Goal: Task Accomplishment & Management: Complete application form

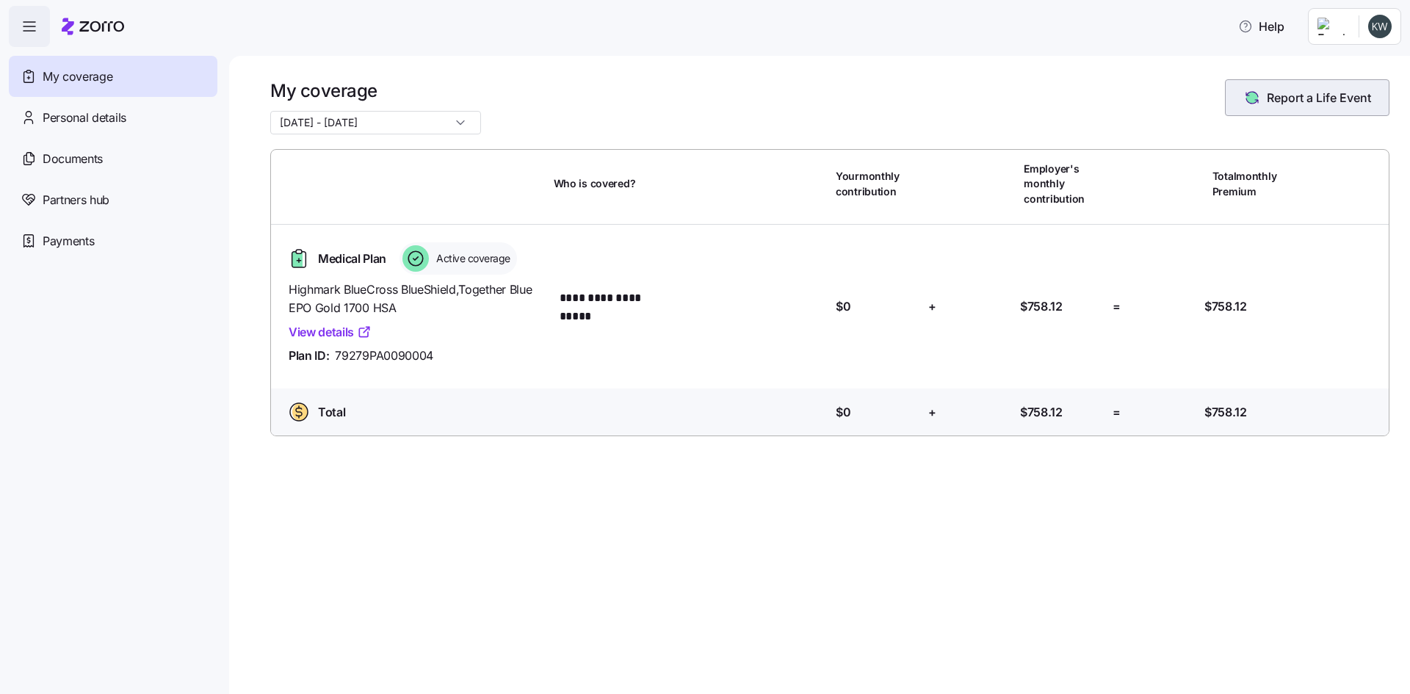
click at [1331, 101] on span "Report a Life Event" at bounding box center [1319, 98] width 104 height 18
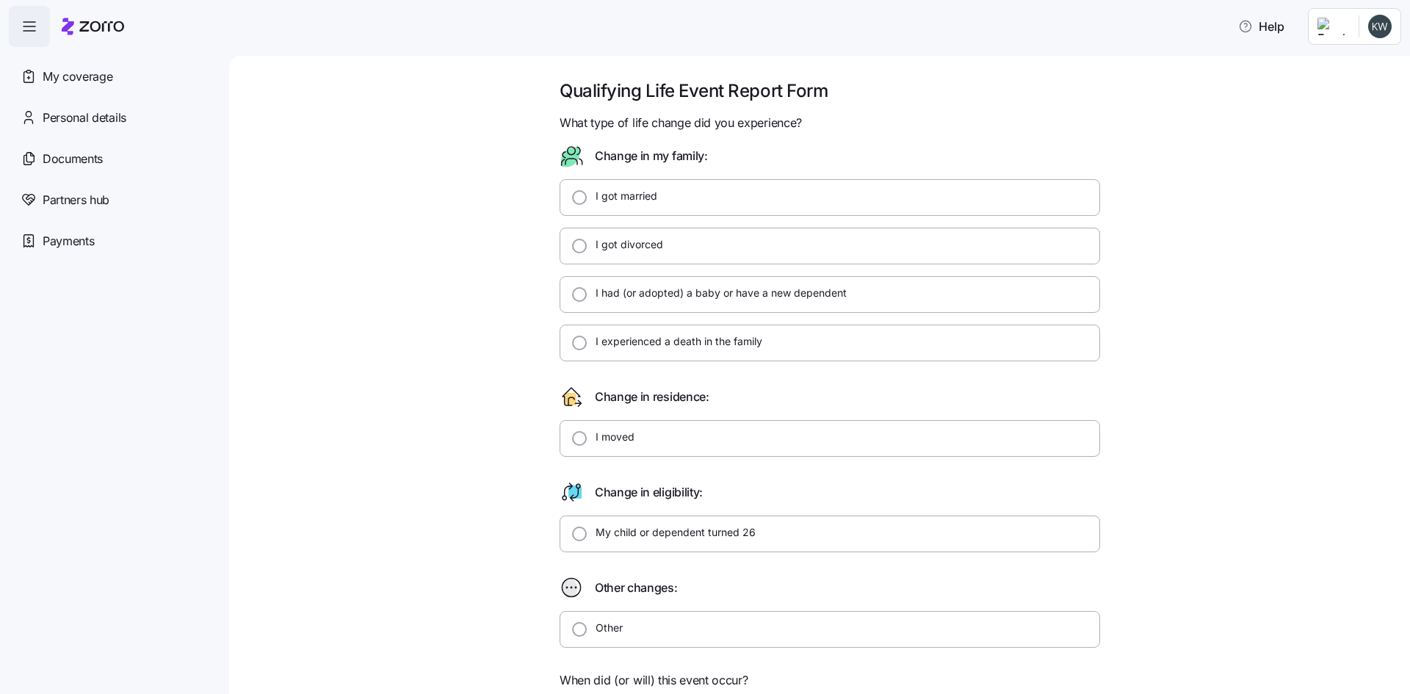
click at [629, 201] on label "I got married" at bounding box center [622, 196] width 71 height 15
click at [587, 201] on input "I got married" at bounding box center [579, 197] width 15 height 15
radio input "true"
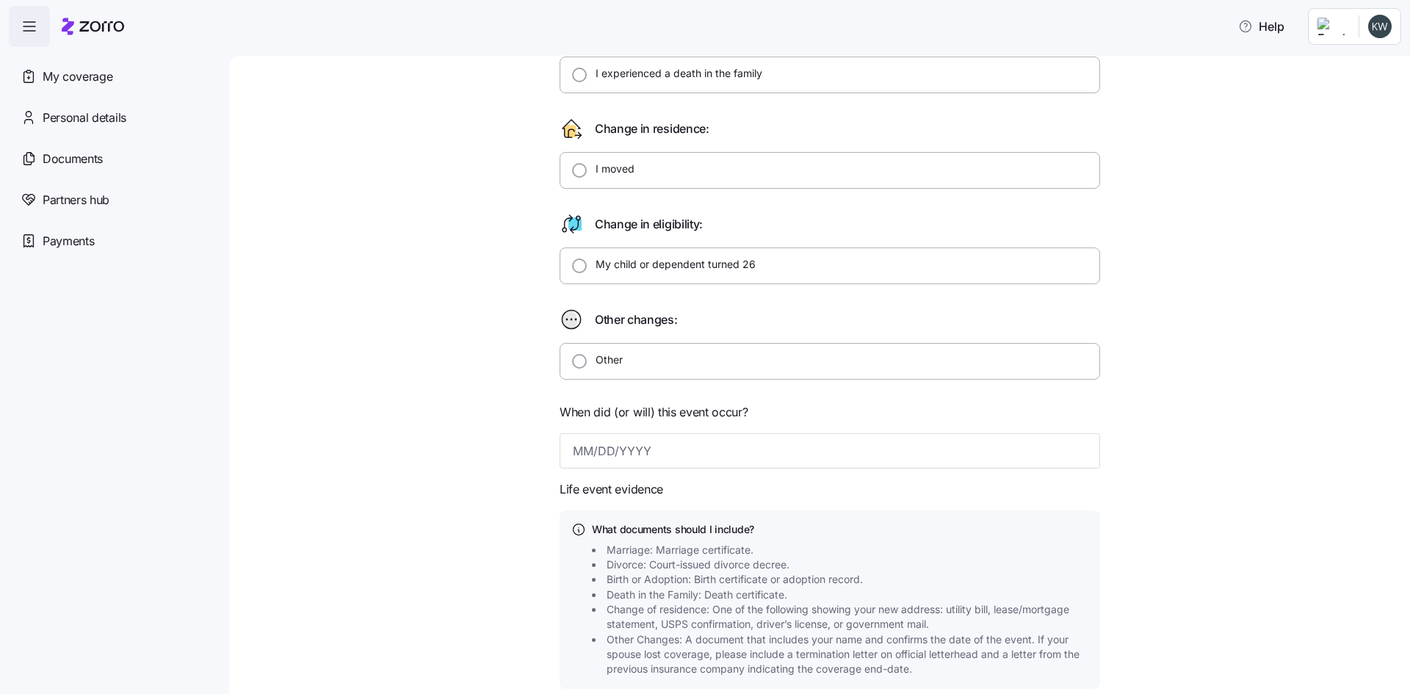
scroll to position [294, 0]
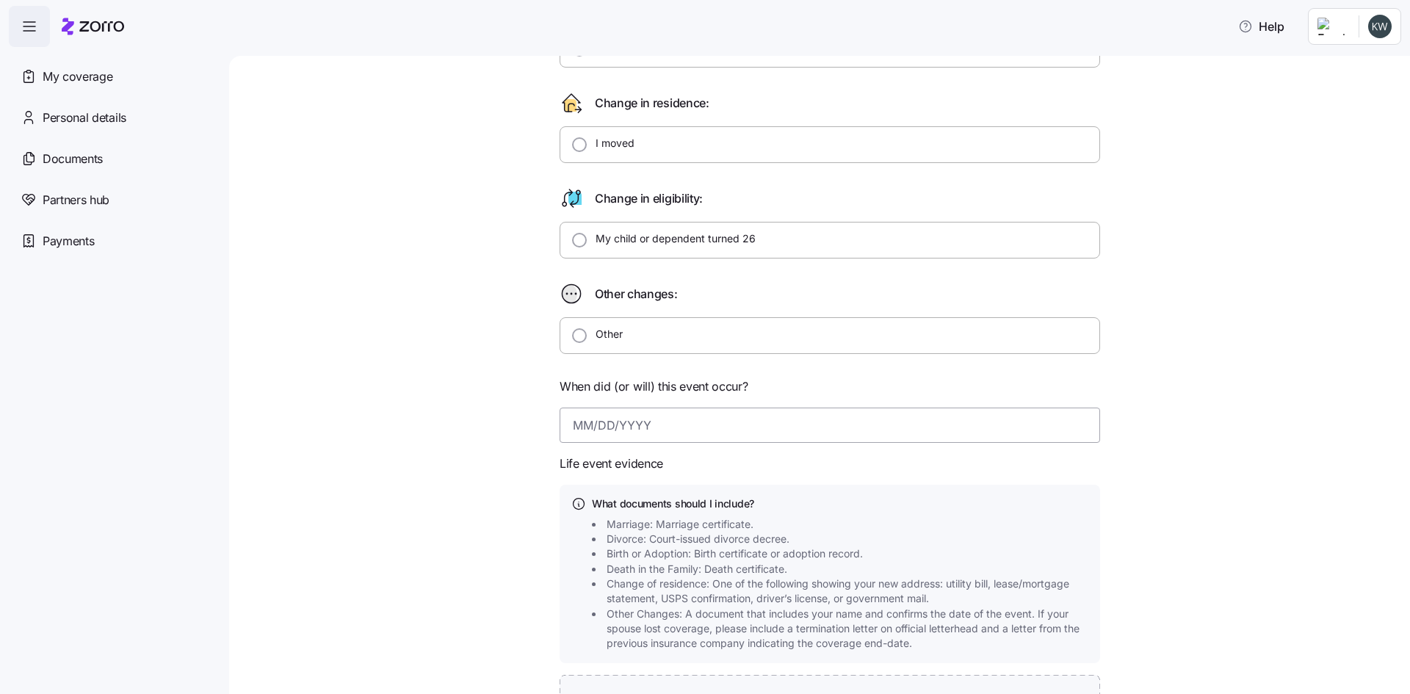
click at [615, 430] on input at bounding box center [830, 425] width 541 height 35
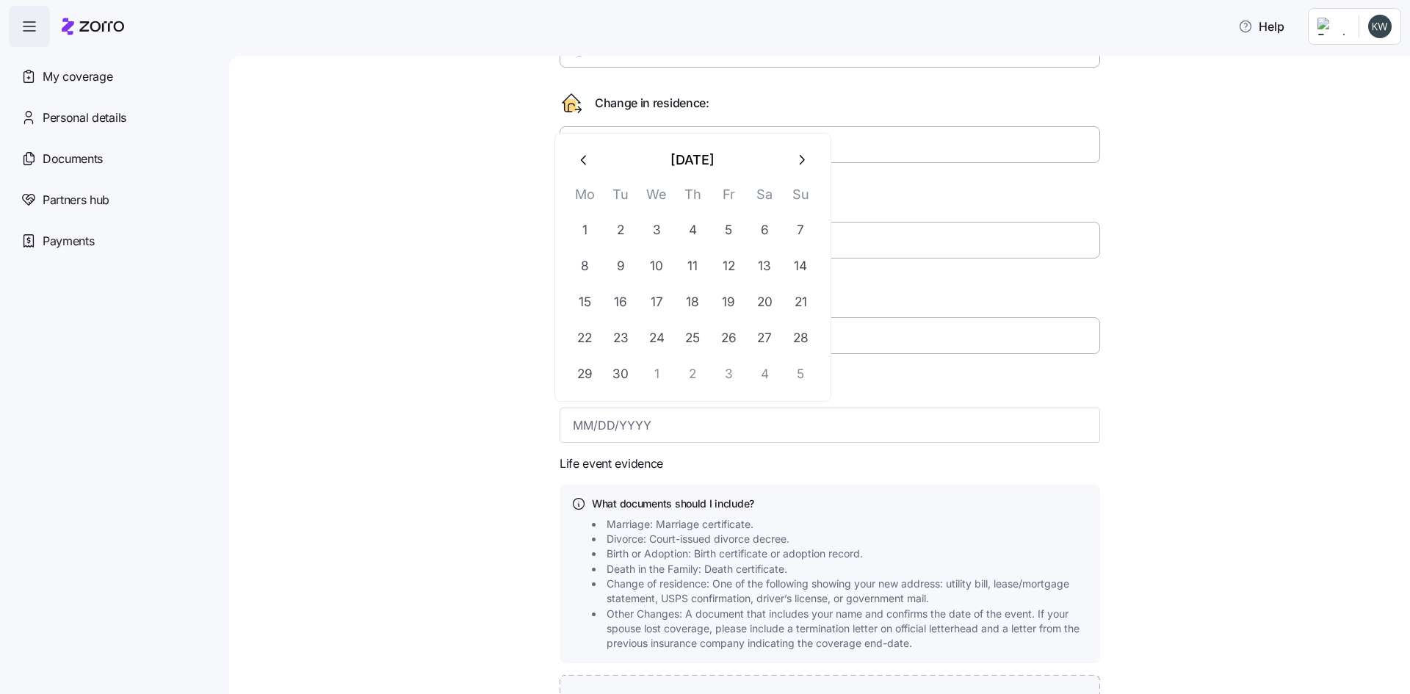
click at [598, 165] on button "button" at bounding box center [584, 160] width 35 height 35
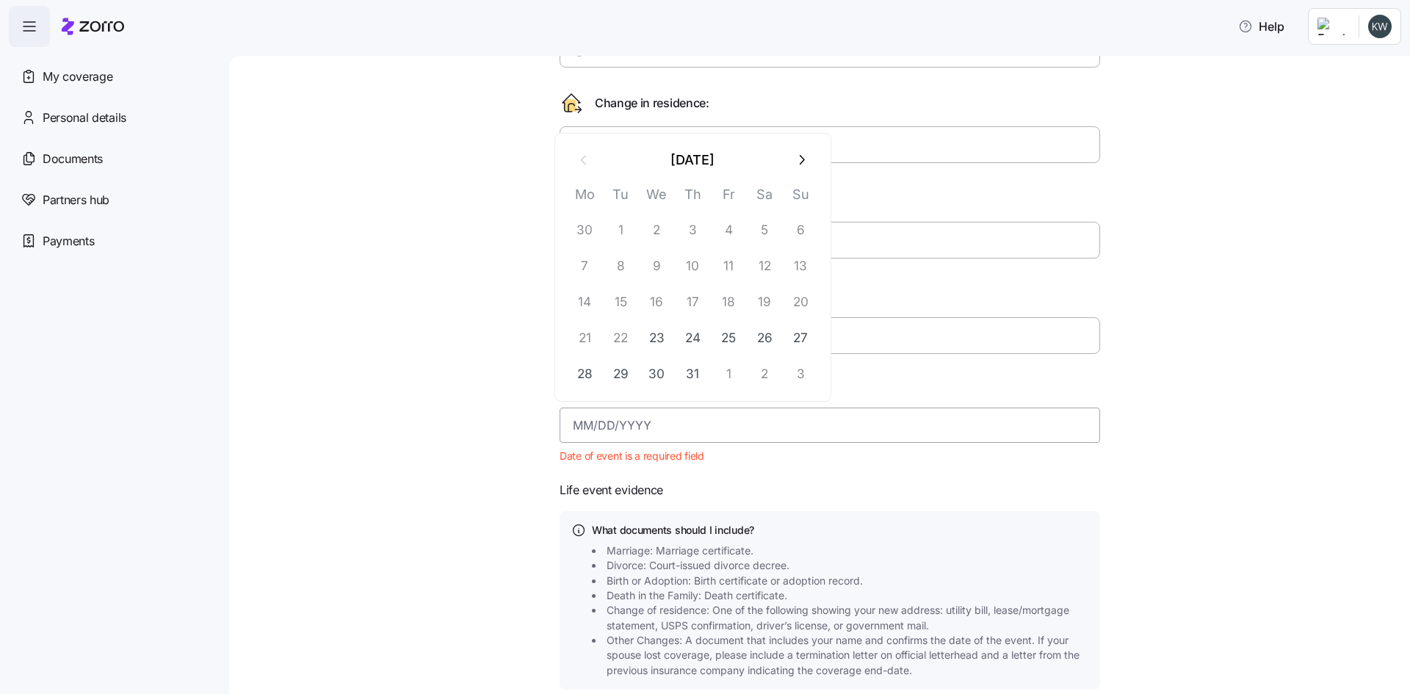
click at [634, 423] on input at bounding box center [830, 425] width 541 height 35
type input "[DATE]"
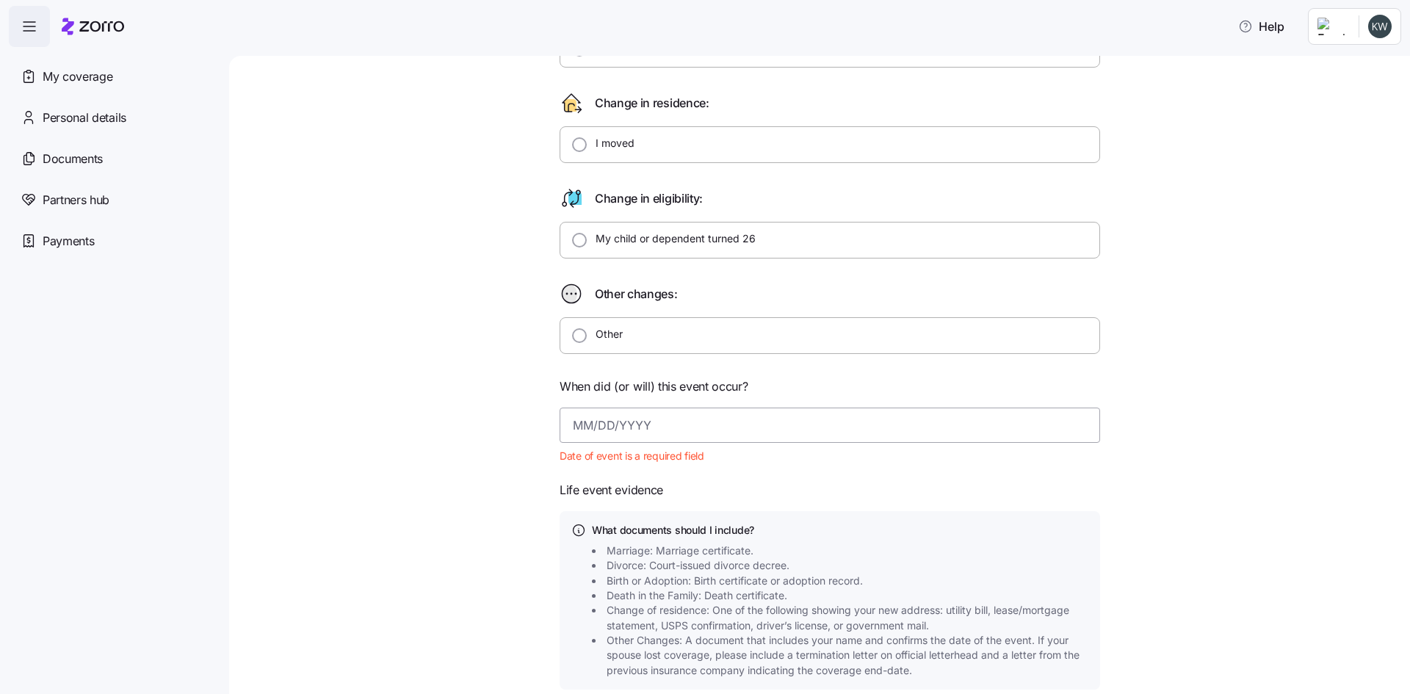
click at [617, 420] on input at bounding box center [830, 425] width 541 height 35
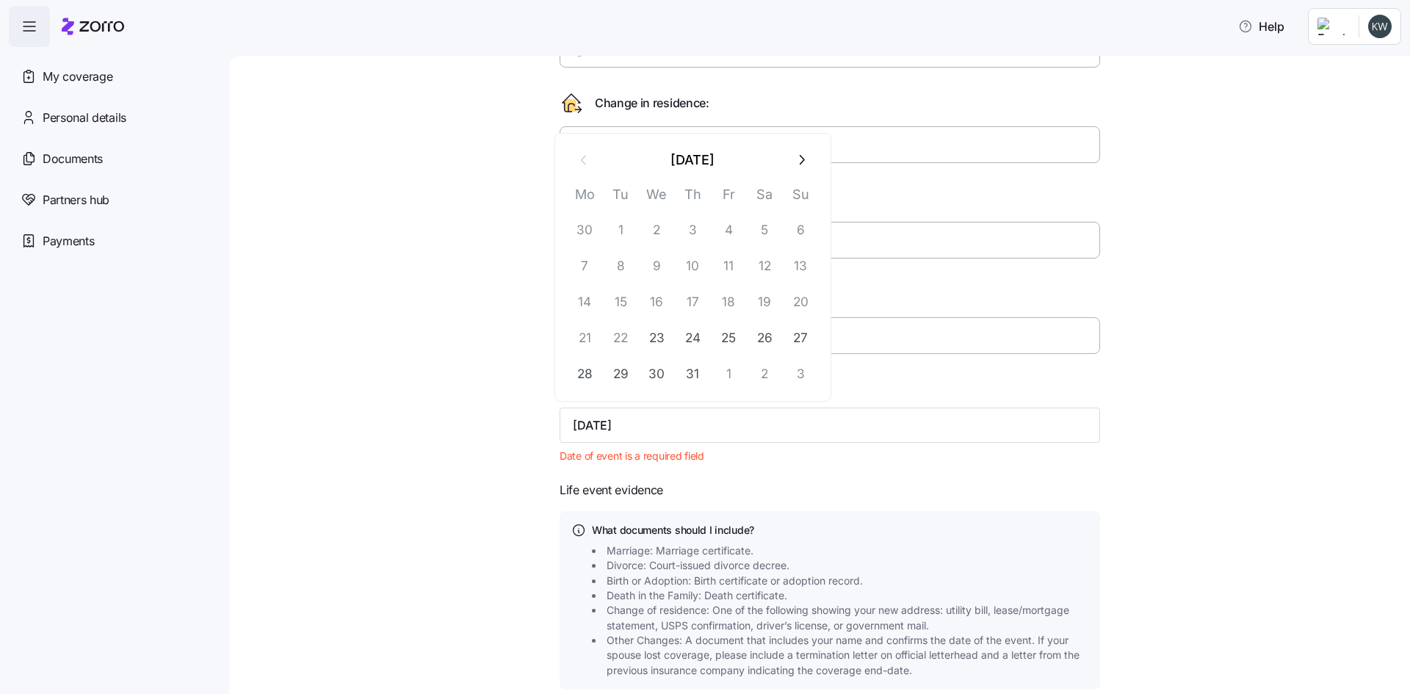
type input "[DATE]"
click at [849, 472] on div at bounding box center [830, 475] width 541 height 12
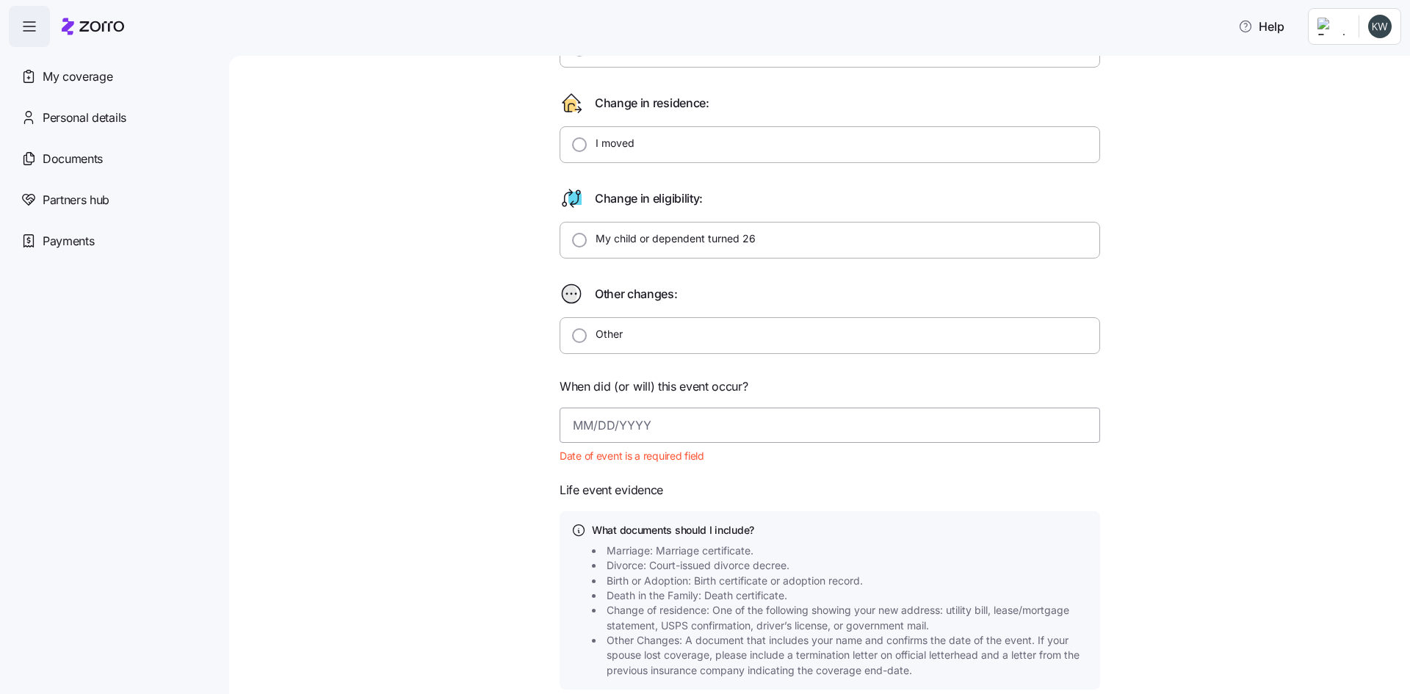
click at [614, 420] on input at bounding box center [830, 425] width 541 height 35
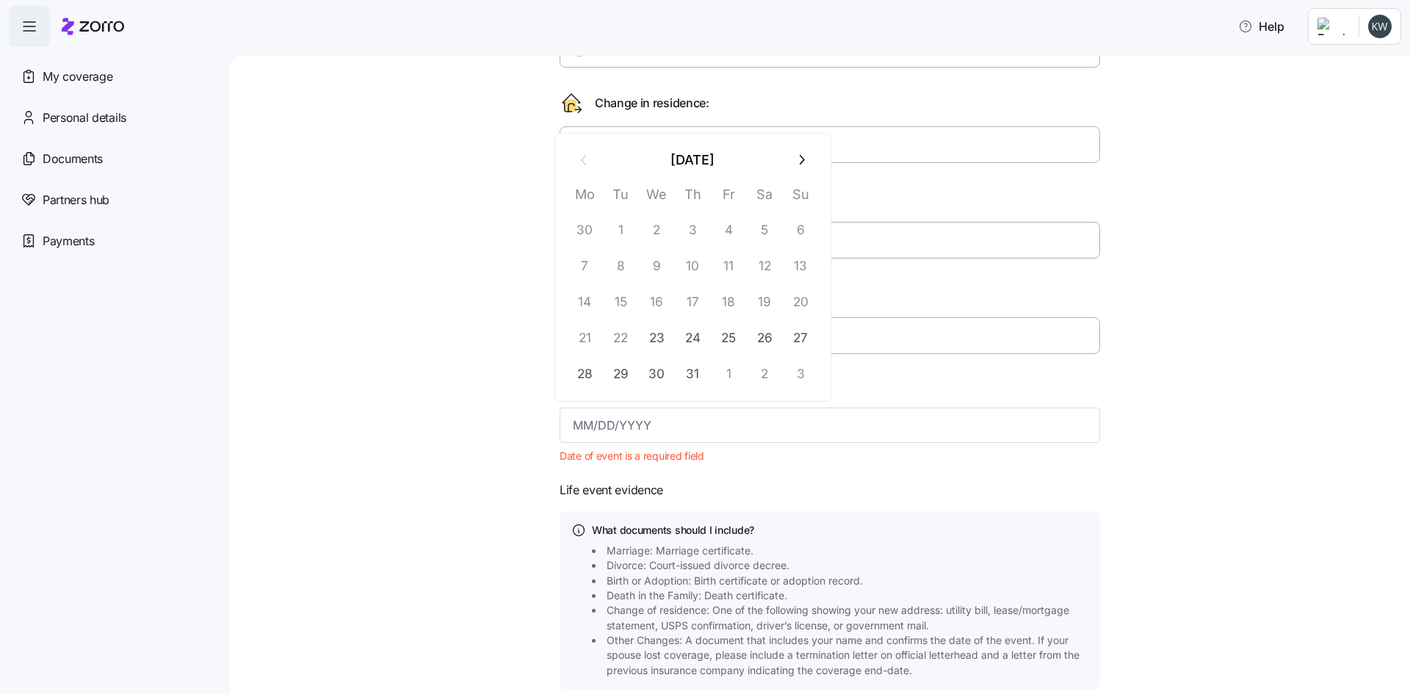
click at [793, 161] on button "button" at bounding box center [801, 160] width 35 height 35
click at [729, 230] on button "1" at bounding box center [728, 229] width 35 height 35
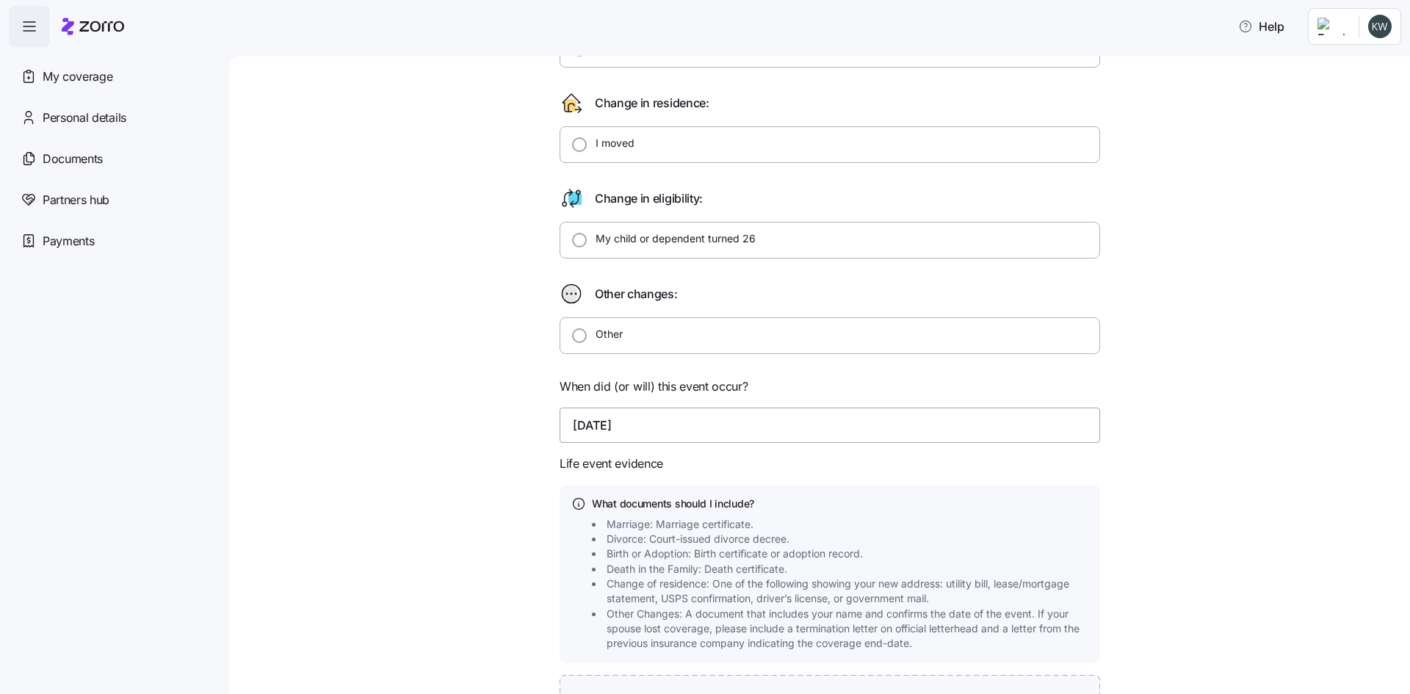
click at [607, 429] on input "[DATE]" at bounding box center [830, 425] width 541 height 35
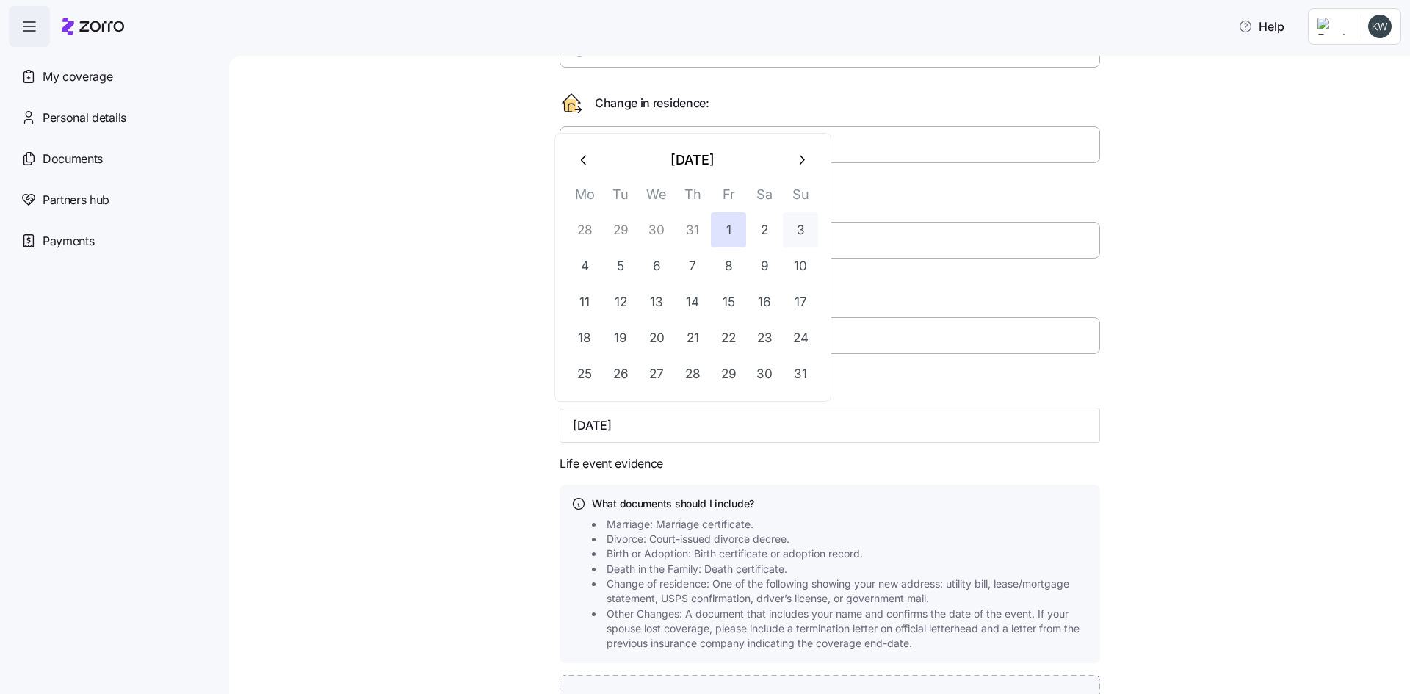
click at [814, 232] on button "3" at bounding box center [800, 229] width 35 height 35
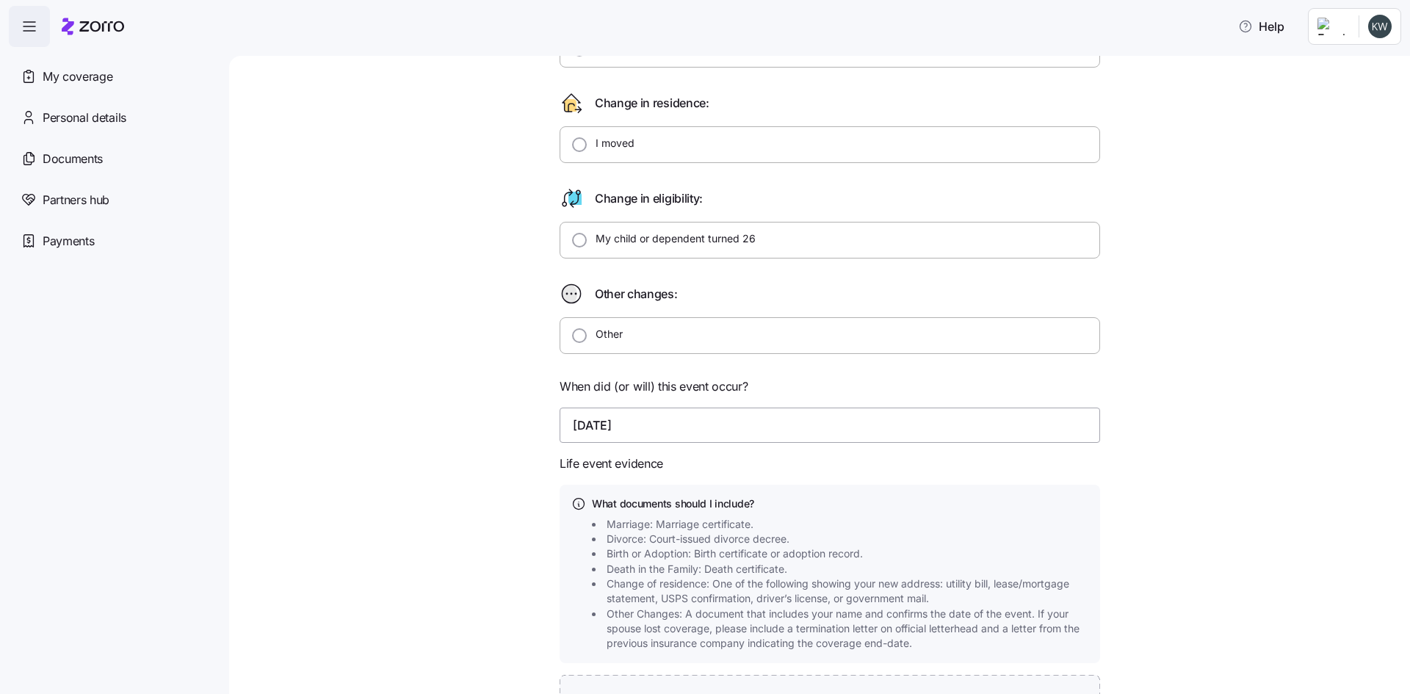
click at [607, 429] on input "[DATE]" at bounding box center [830, 425] width 541 height 35
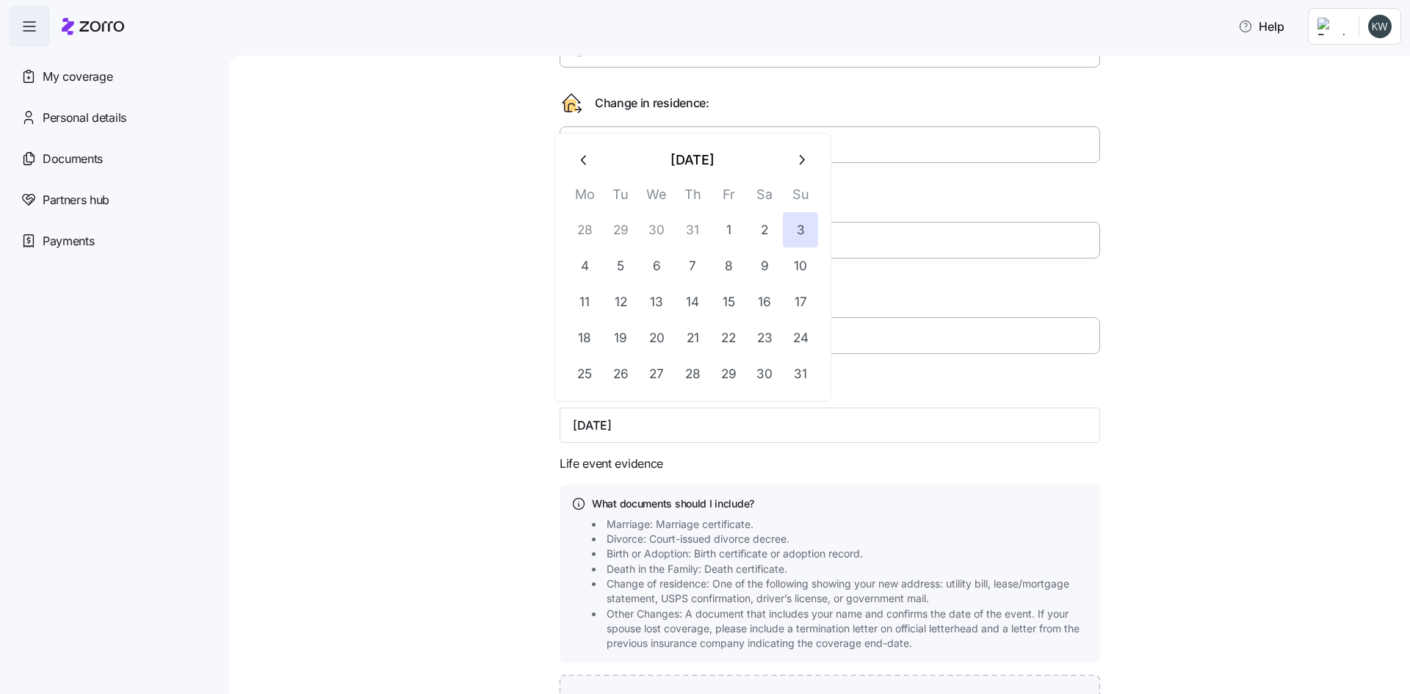
click at [459, 422] on div "Qualifying Life Event Report Form What type of life change did you experience? …" at bounding box center [829, 323] width 1119 height 1075
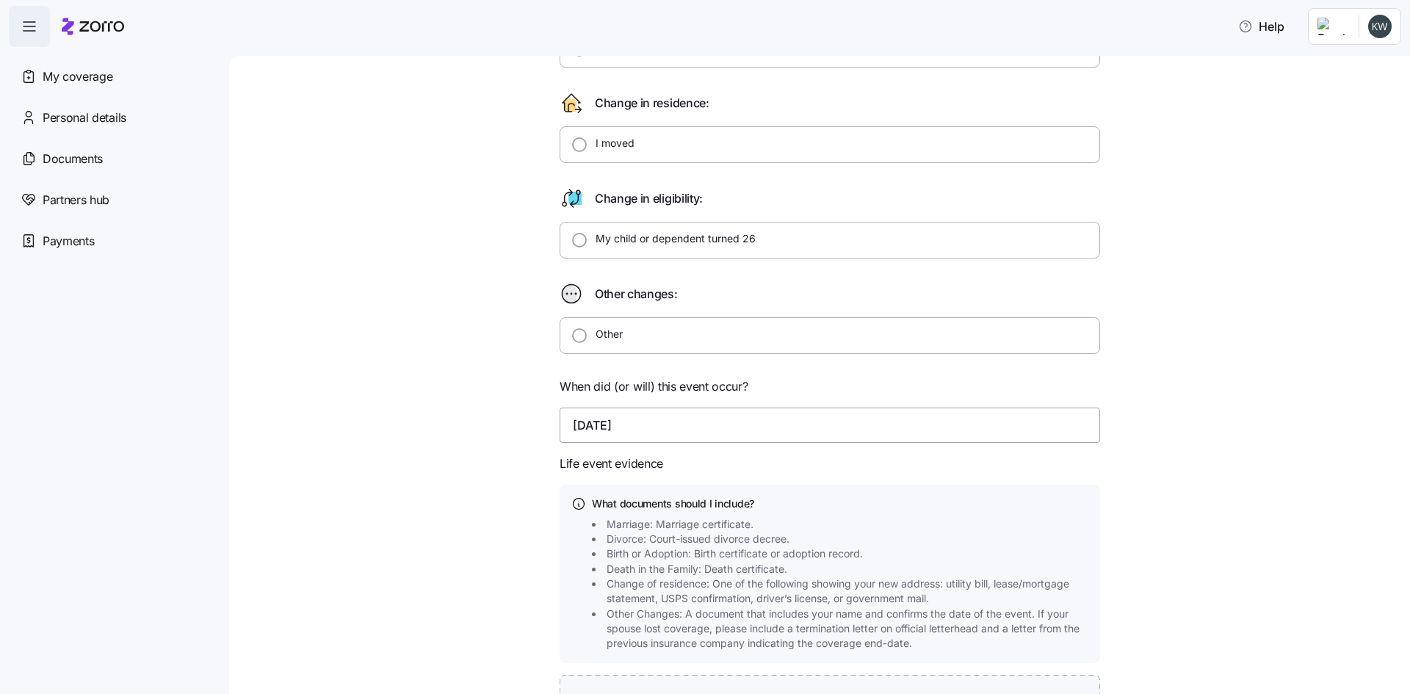
click at [603, 428] on input "[DATE]" at bounding box center [830, 425] width 541 height 35
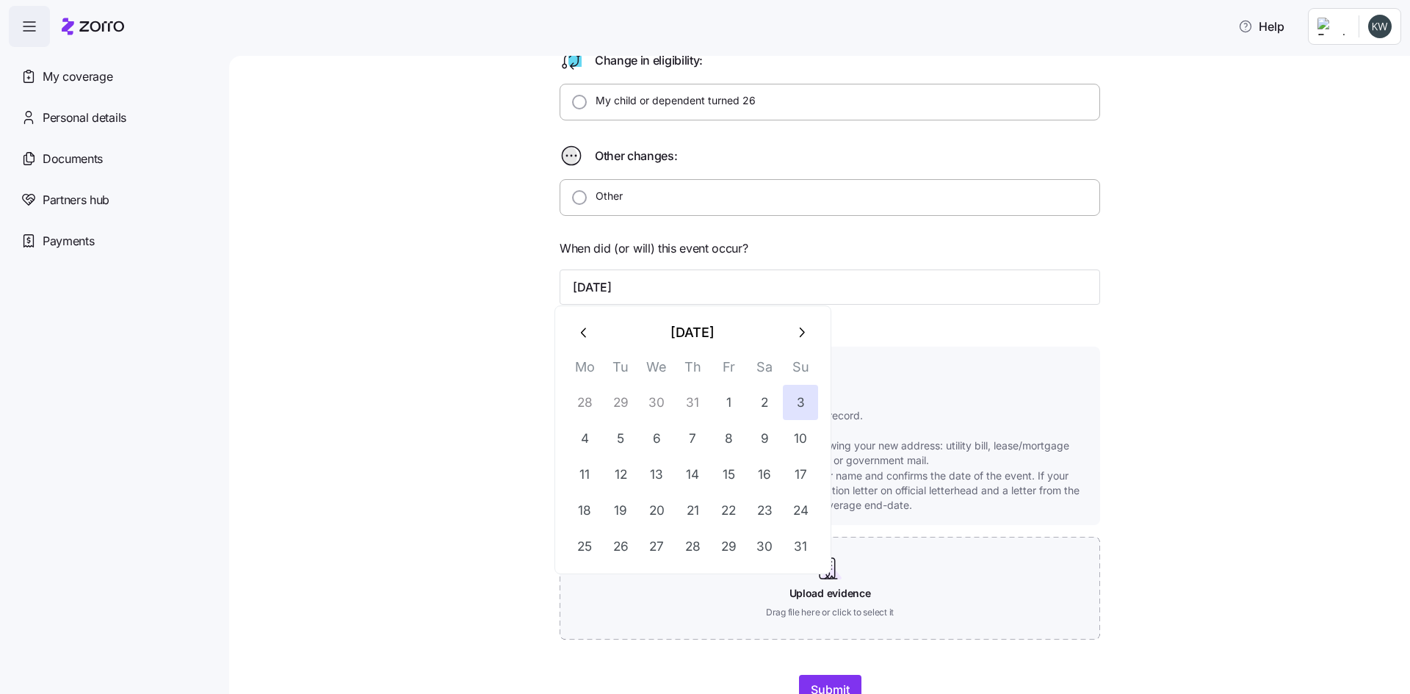
scroll to position [441, 0]
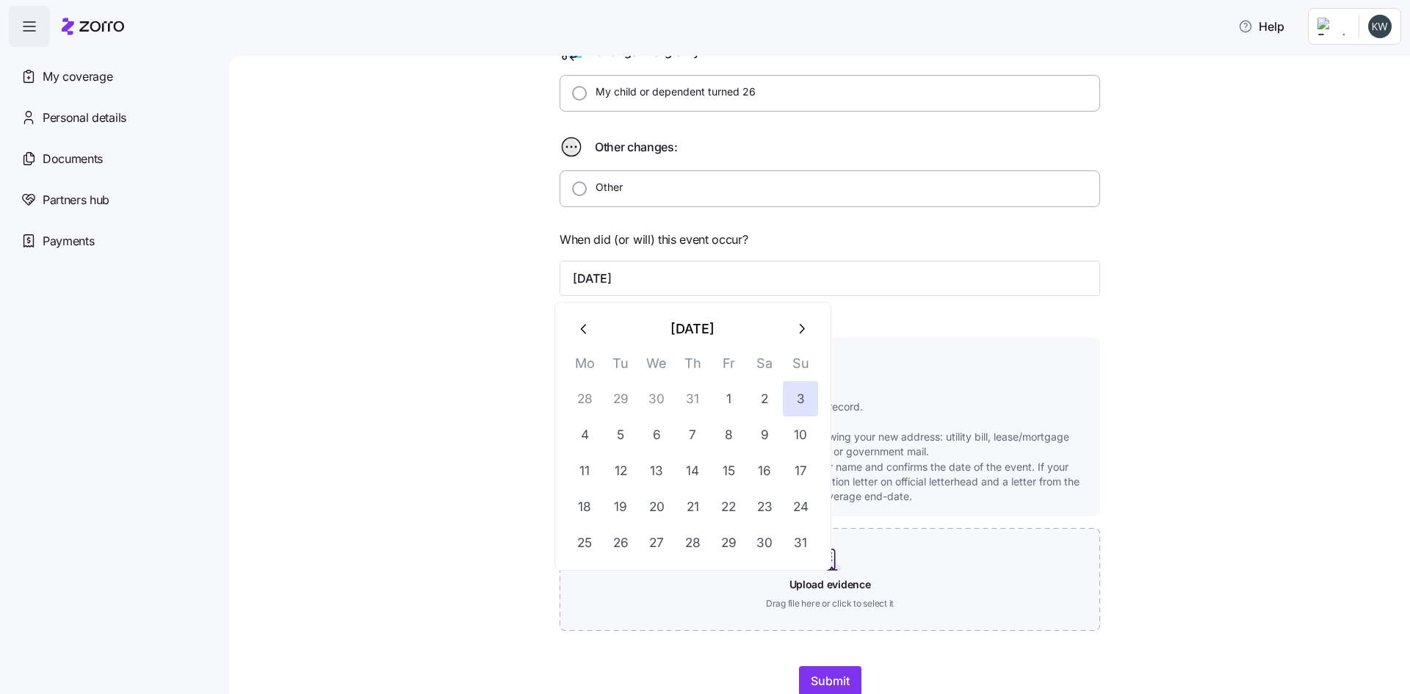
type input "[DATE]"
click at [355, 444] on div "Qualifying Life Event Report Form What type of life change did you experience? …" at bounding box center [829, 176] width 1119 height 1075
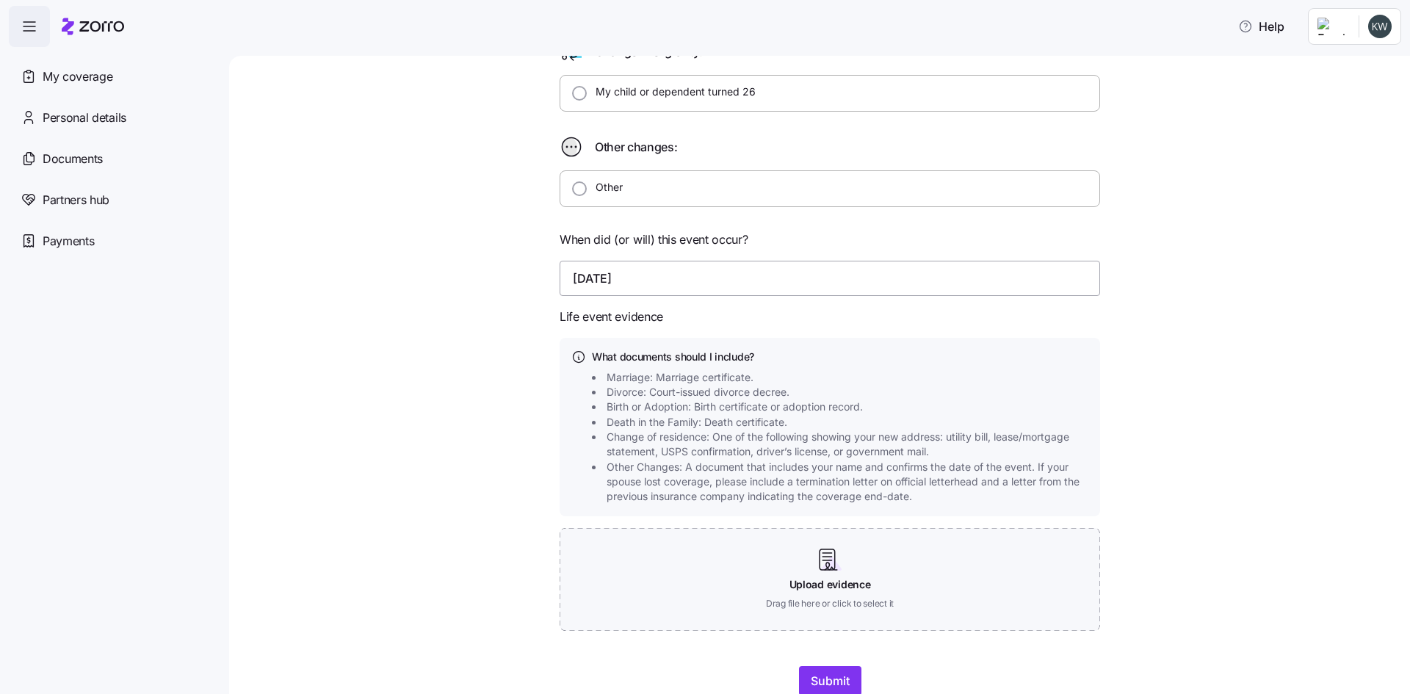
click at [607, 284] on input "[DATE]" at bounding box center [830, 278] width 541 height 35
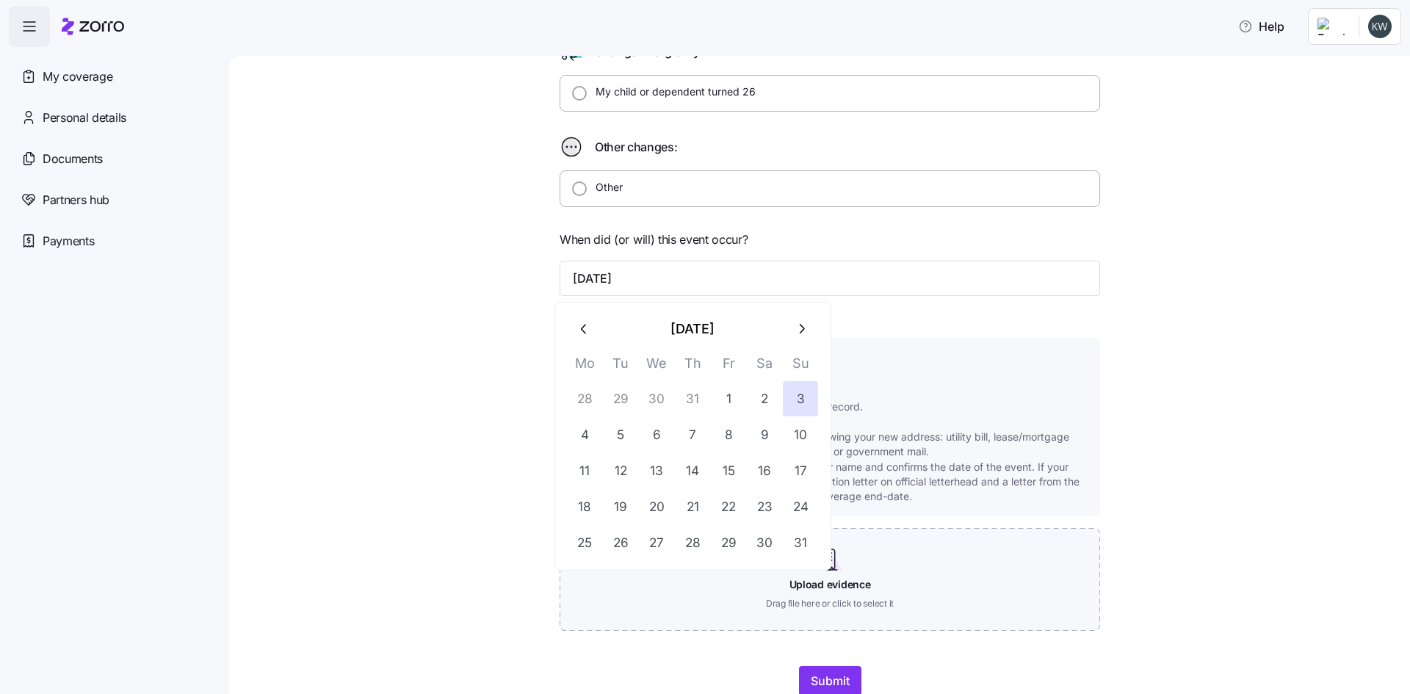
click at [582, 327] on icon "button" at bounding box center [585, 329] width 16 height 16
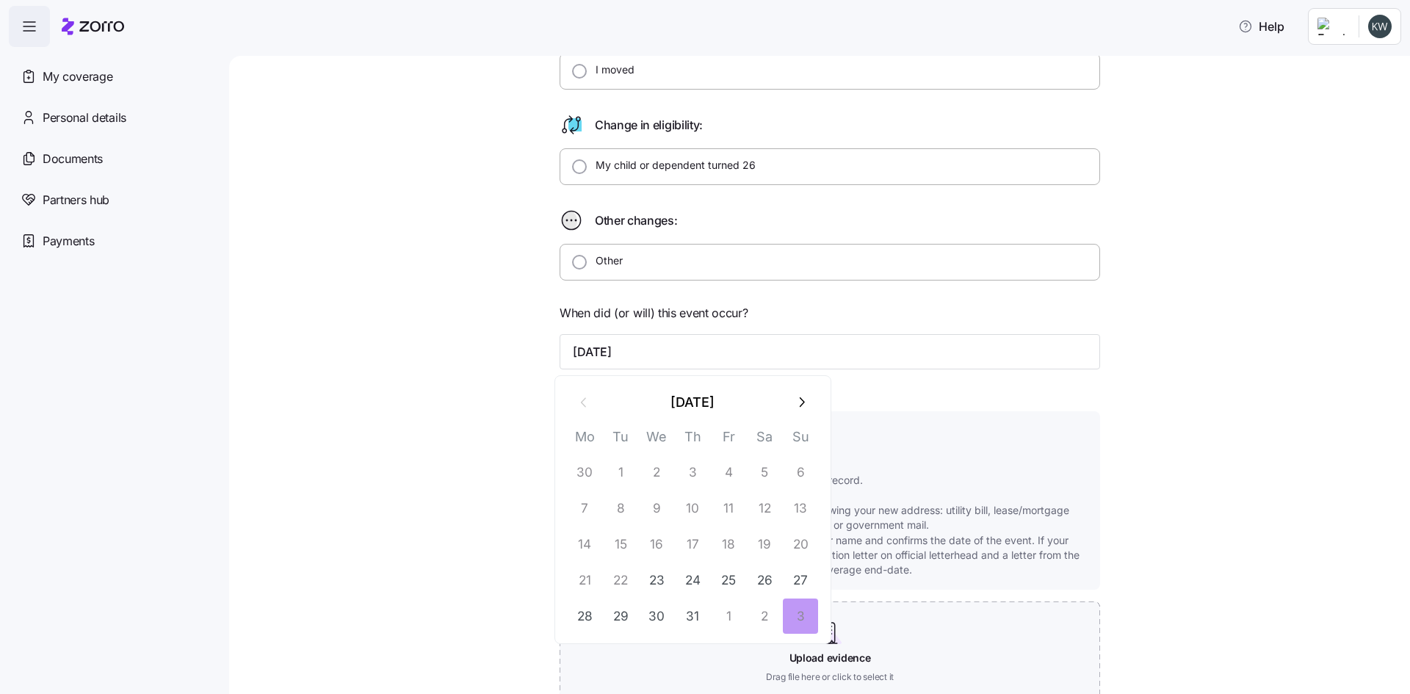
scroll to position [294, 0]
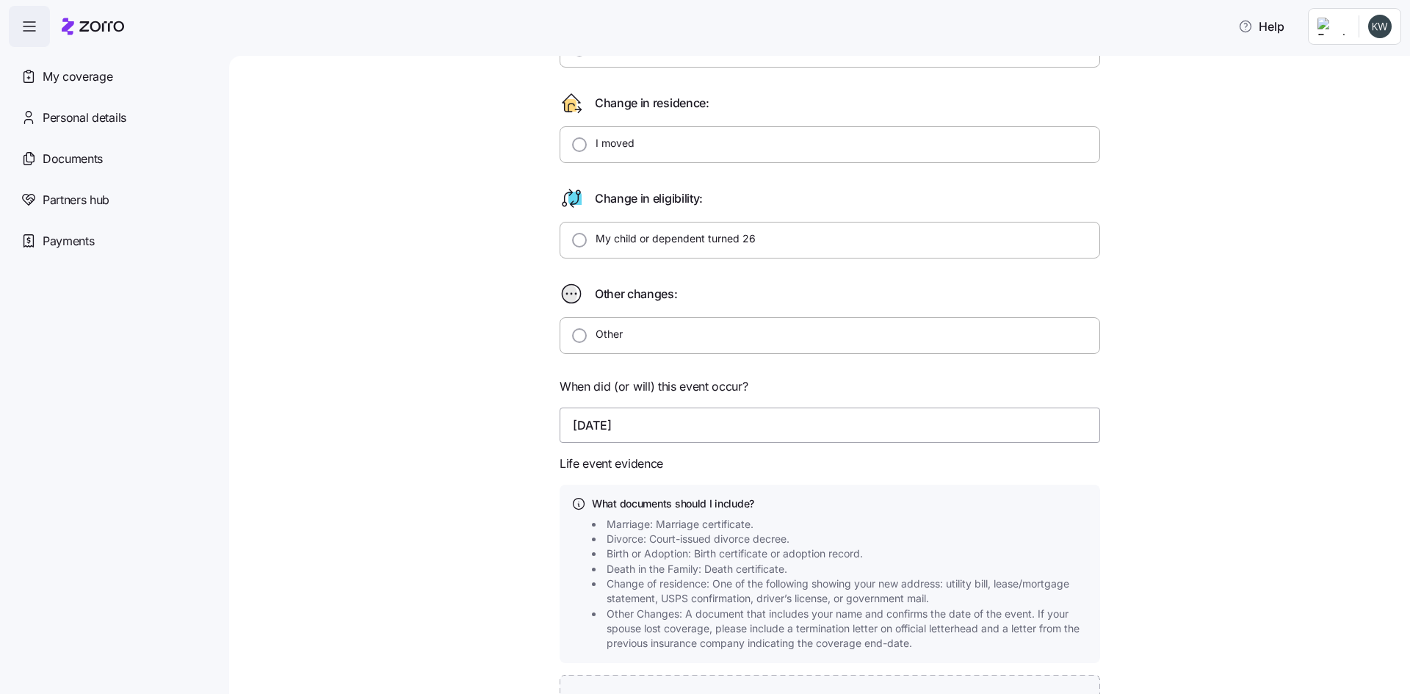
click at [599, 420] on input "[DATE]" at bounding box center [830, 425] width 541 height 35
click at [605, 427] on input "[DATE]" at bounding box center [830, 425] width 541 height 35
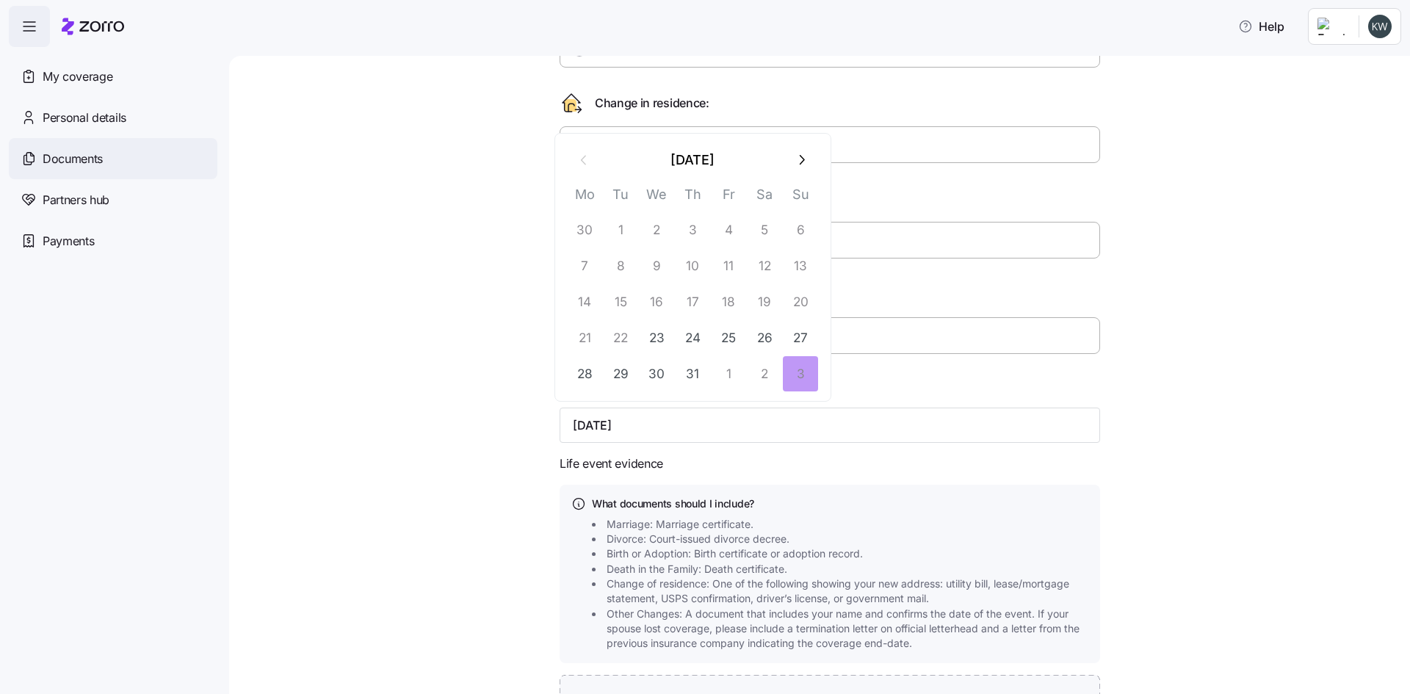
click at [54, 156] on span "Documents" at bounding box center [73, 159] width 60 height 18
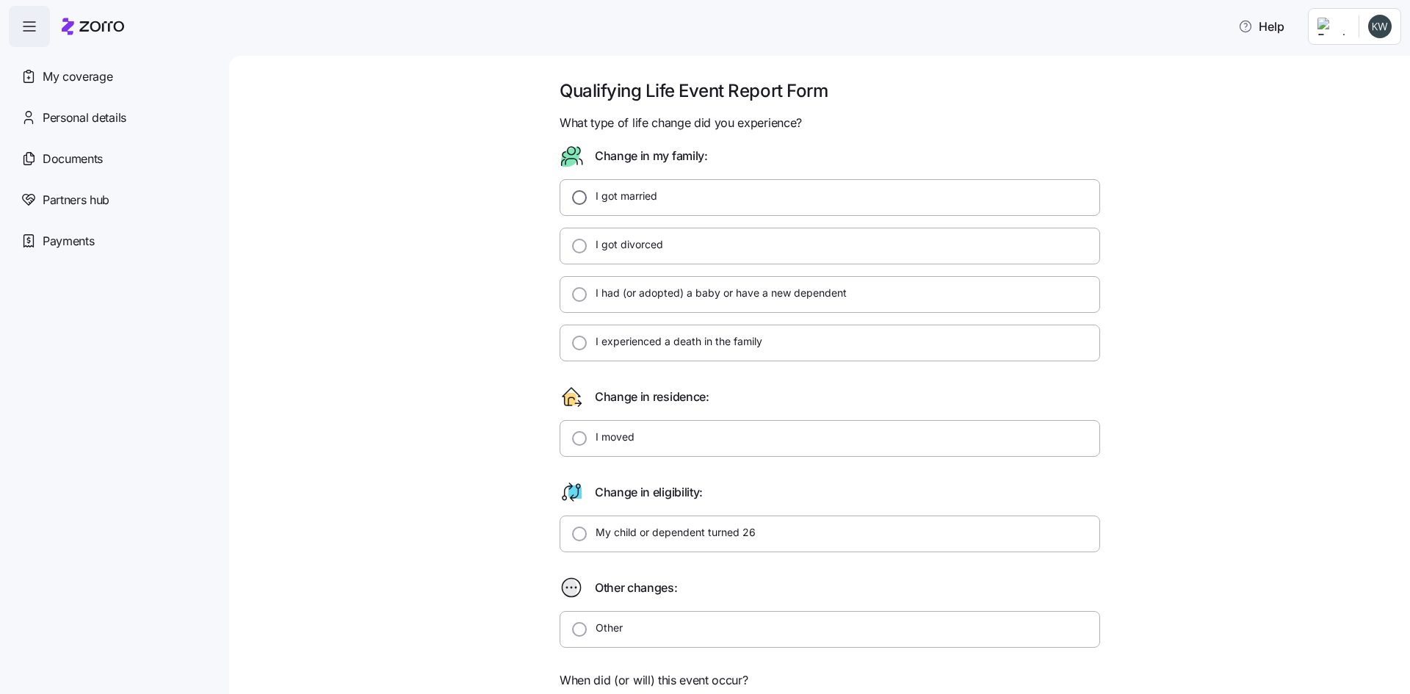
click at [572, 194] on input "I got married" at bounding box center [579, 197] width 15 height 15
radio input "true"
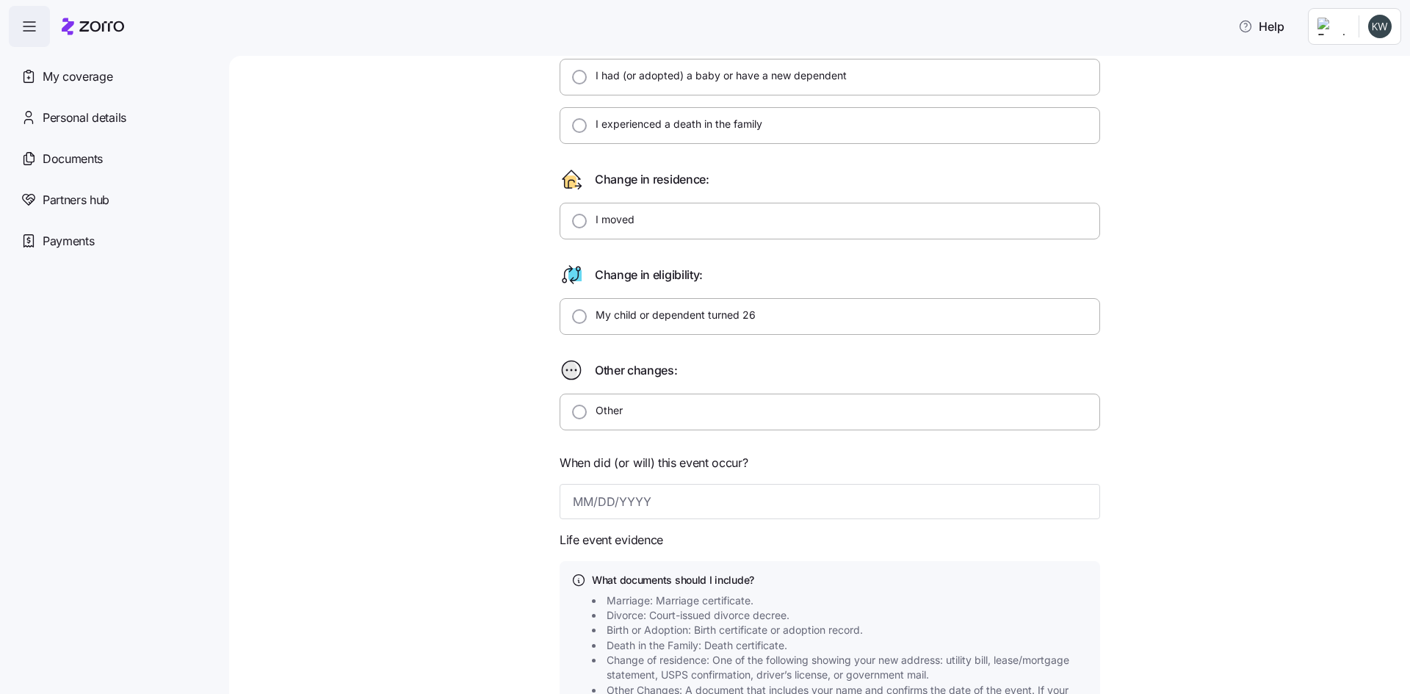
scroll to position [220, 0]
click at [652, 503] on input at bounding box center [830, 498] width 541 height 35
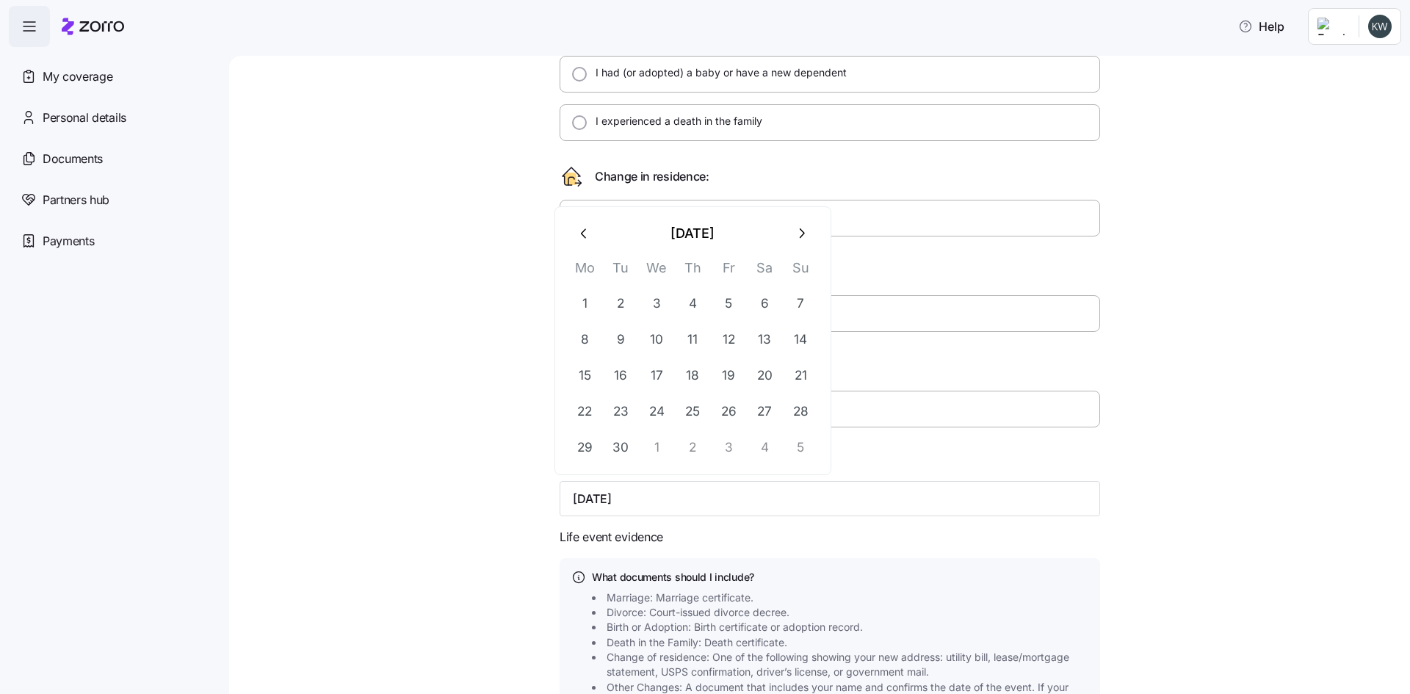
type input "[DATE]"
click at [1039, 441] on div at bounding box center [830, 445] width 541 height 12
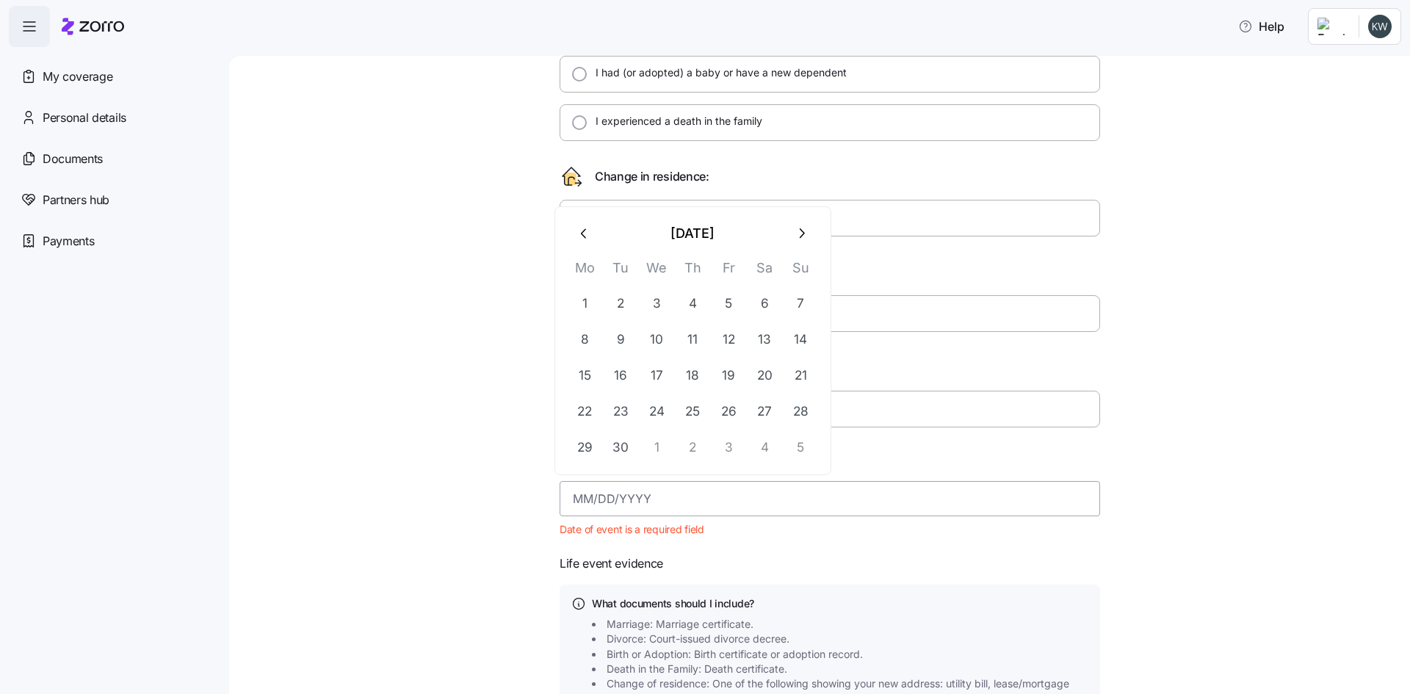
click at [638, 498] on input at bounding box center [830, 498] width 541 height 35
click at [594, 233] on button "button" at bounding box center [584, 233] width 35 height 35
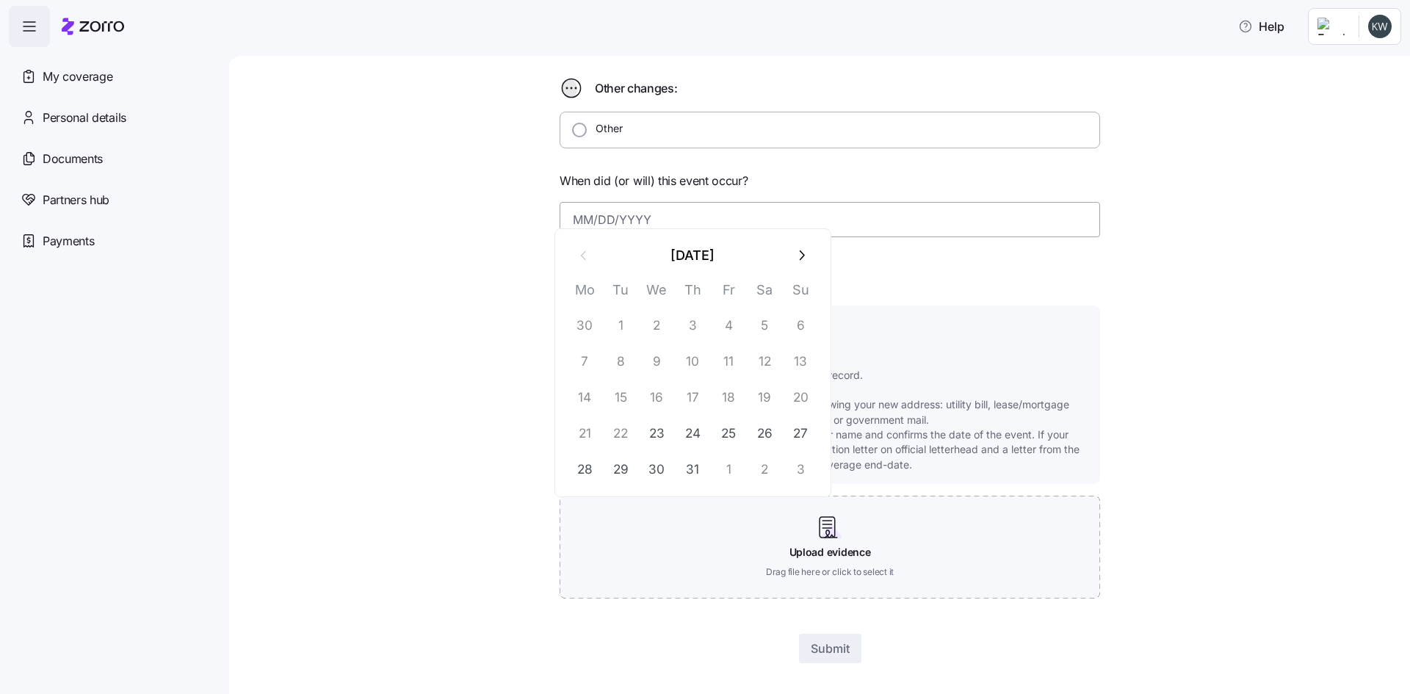
scroll to position [514, 0]
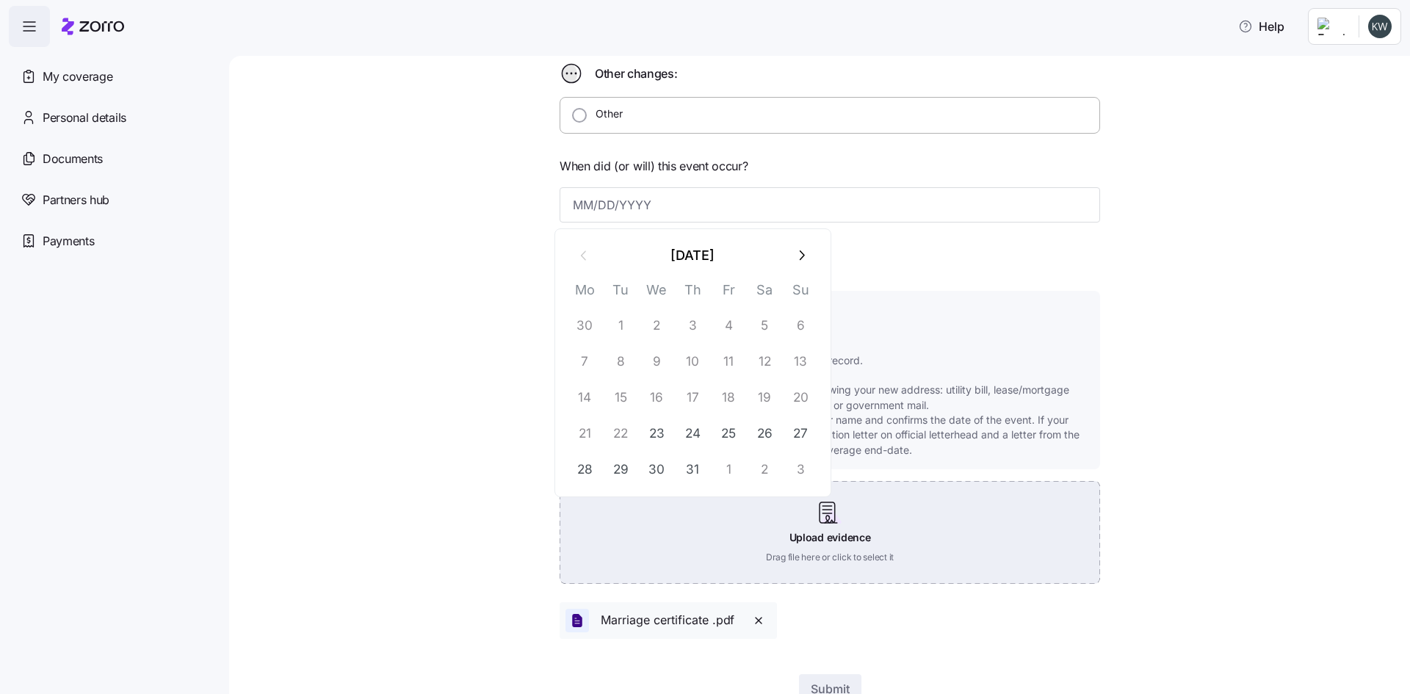
click at [847, 529] on div "Upload evidence Drag file here or click to select it" at bounding box center [830, 532] width 541 height 103
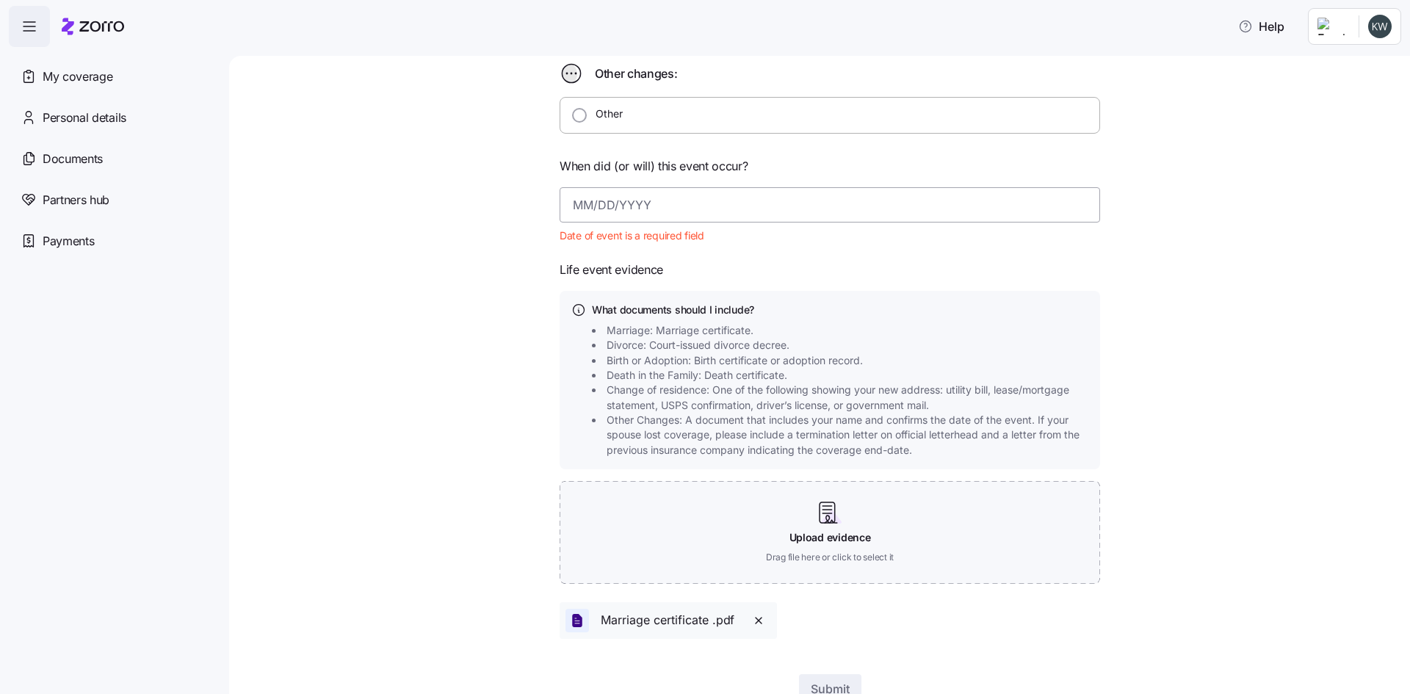
click at [609, 203] on input at bounding box center [830, 204] width 541 height 35
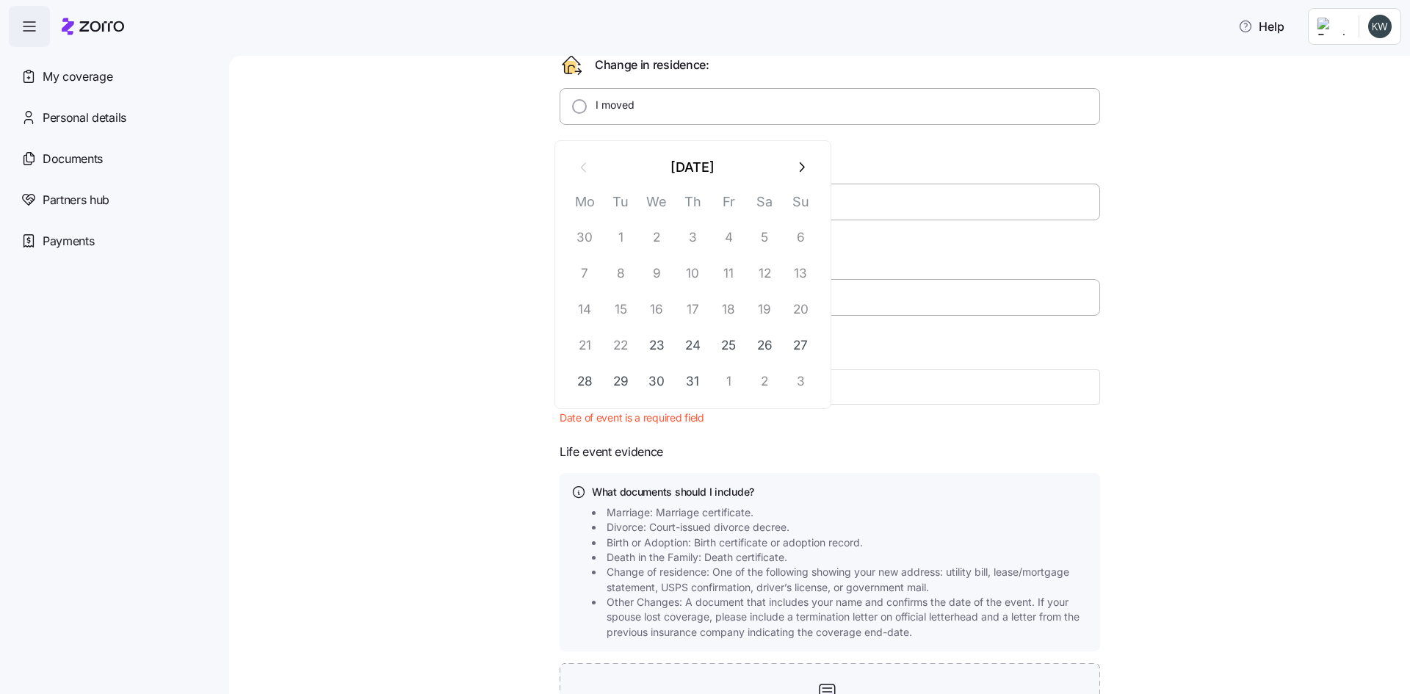
scroll to position [367, 0]
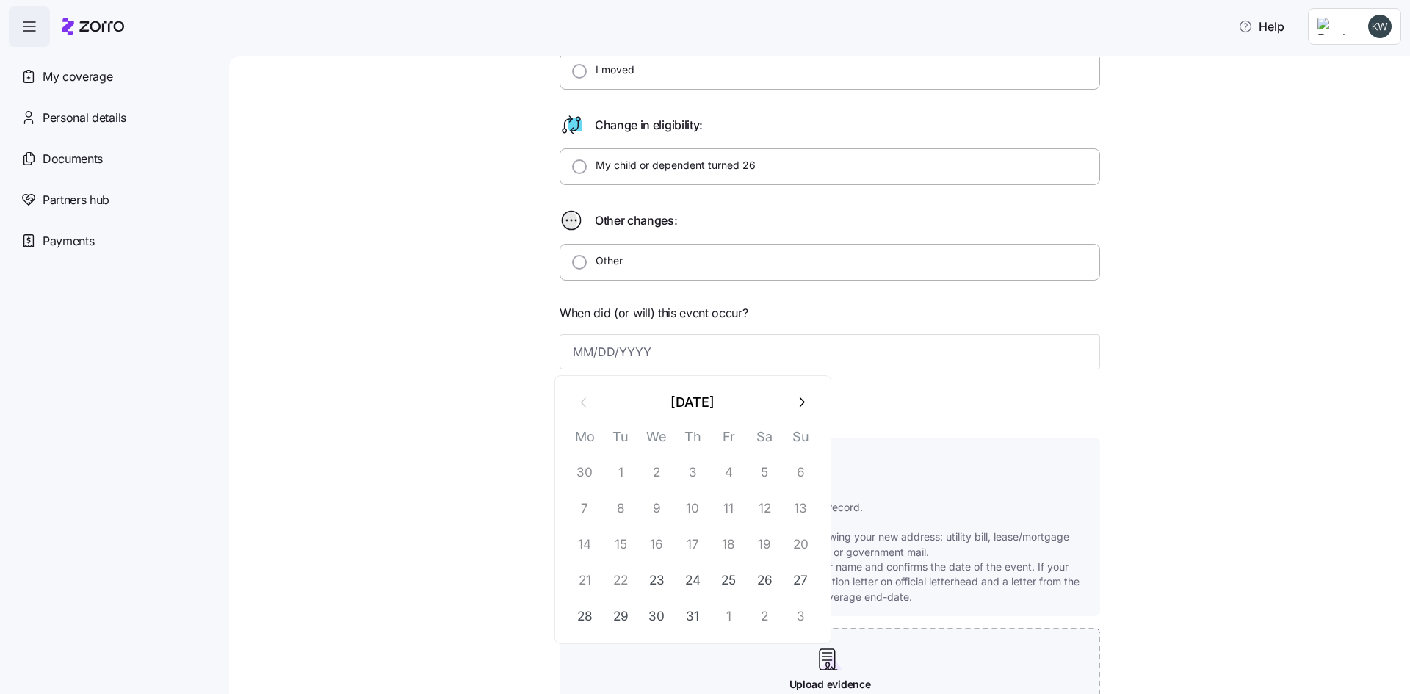
click at [793, 405] on button "button" at bounding box center [801, 402] width 35 height 35
click at [788, 475] on button "3" at bounding box center [800, 472] width 35 height 35
type input "[DATE]"
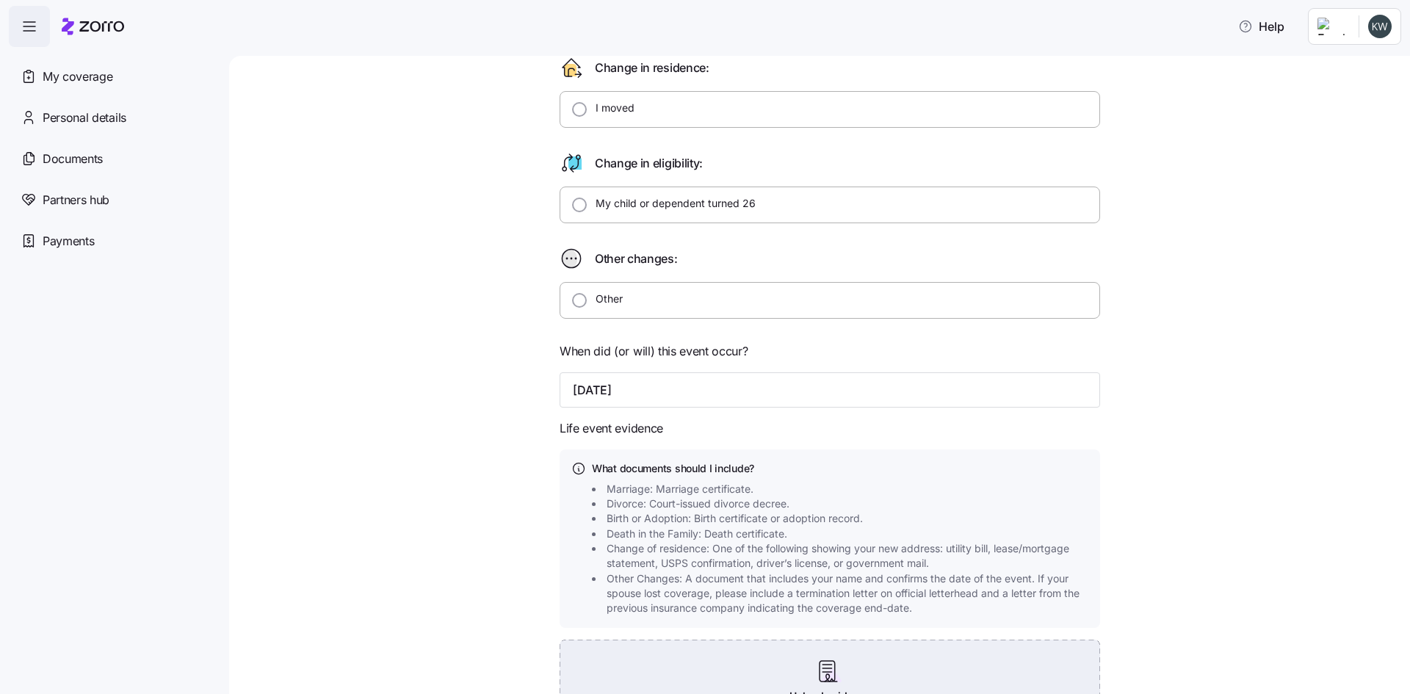
scroll to position [256, 0]
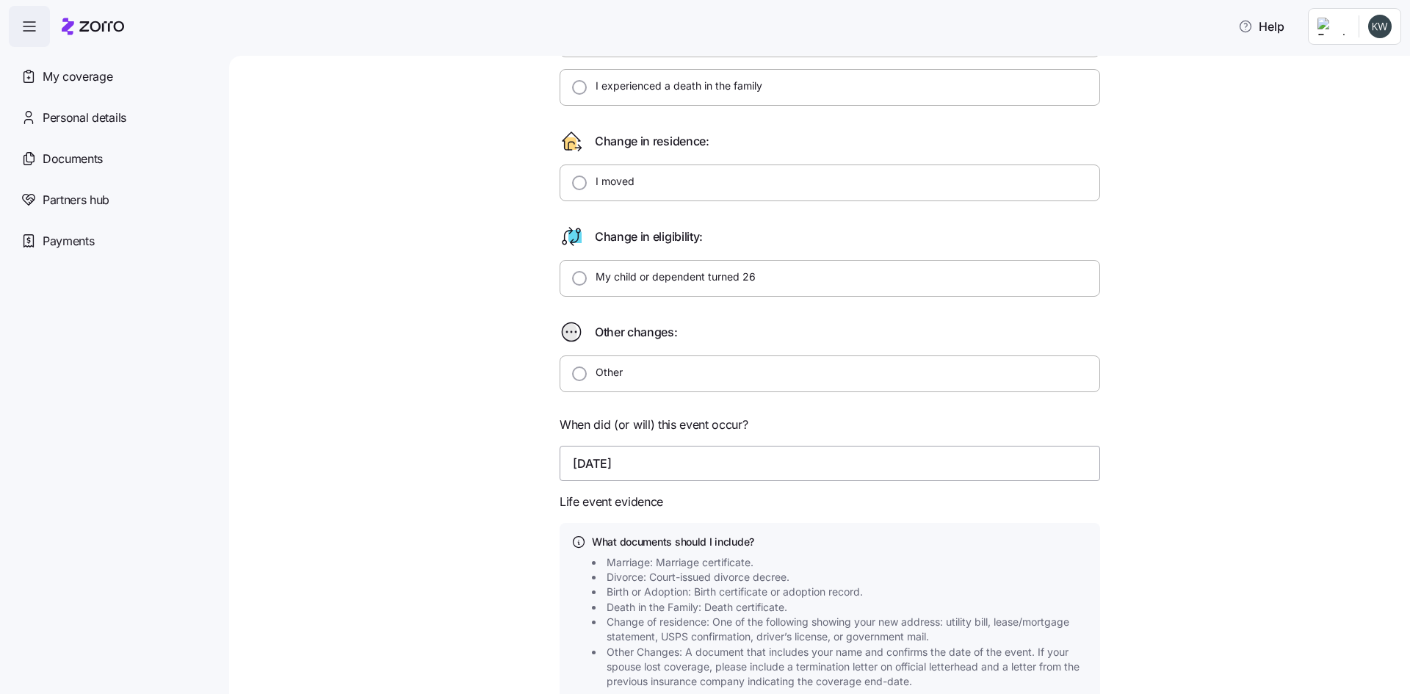
click at [605, 463] on input "[DATE]" at bounding box center [830, 463] width 541 height 35
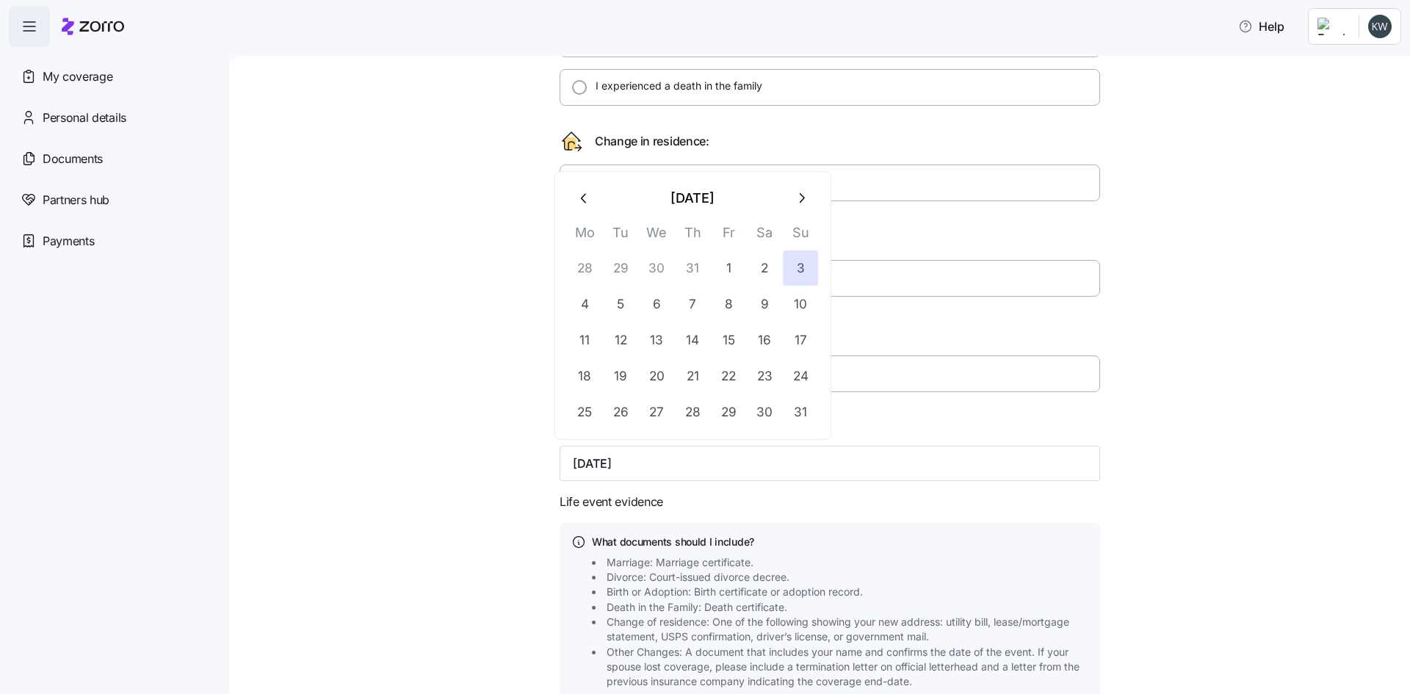
click at [585, 201] on icon "button" at bounding box center [585, 198] width 16 height 16
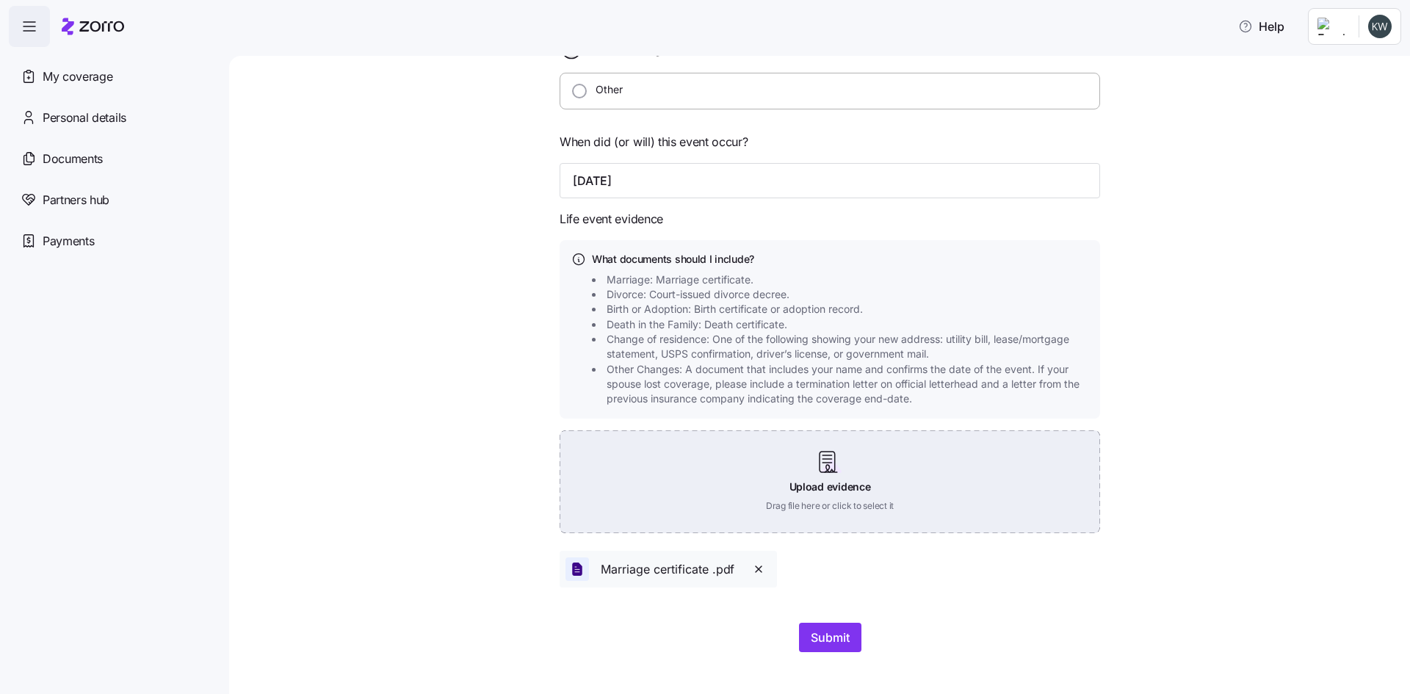
scroll to position [549, 0]
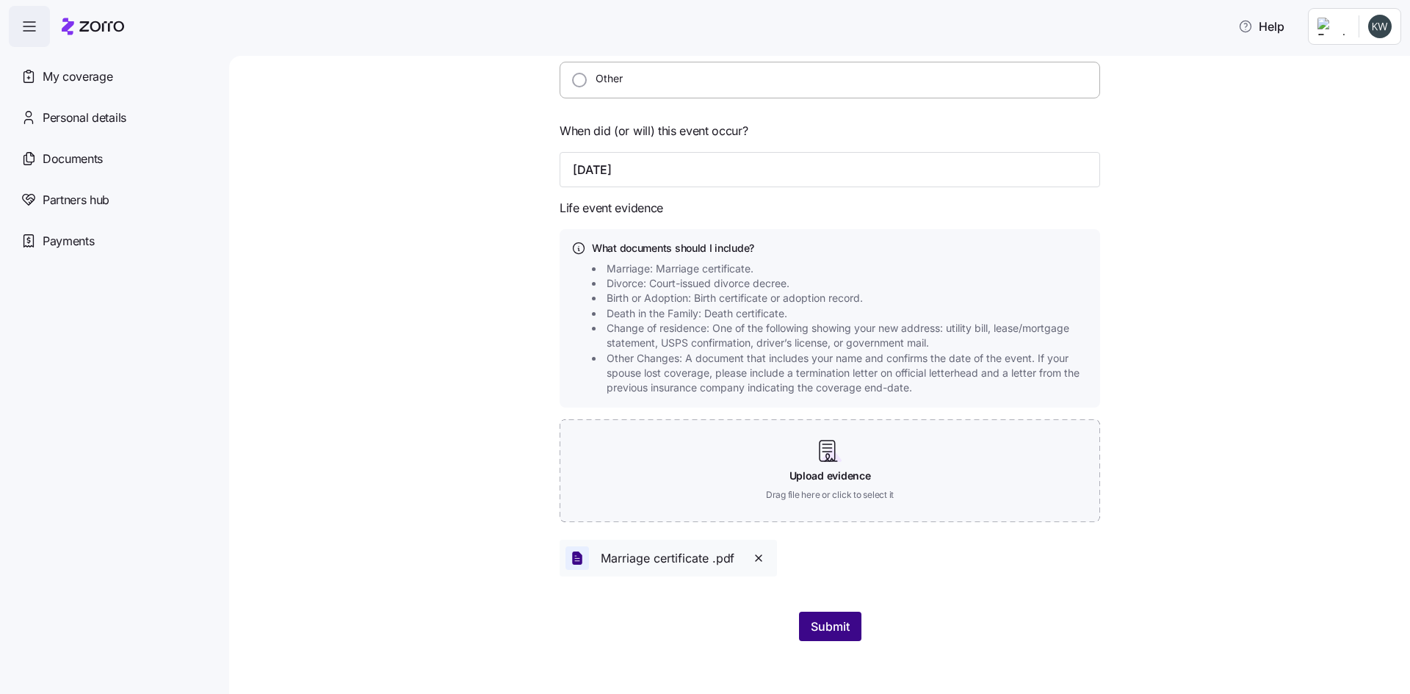
click at [829, 630] on span "Submit" at bounding box center [830, 627] width 39 height 18
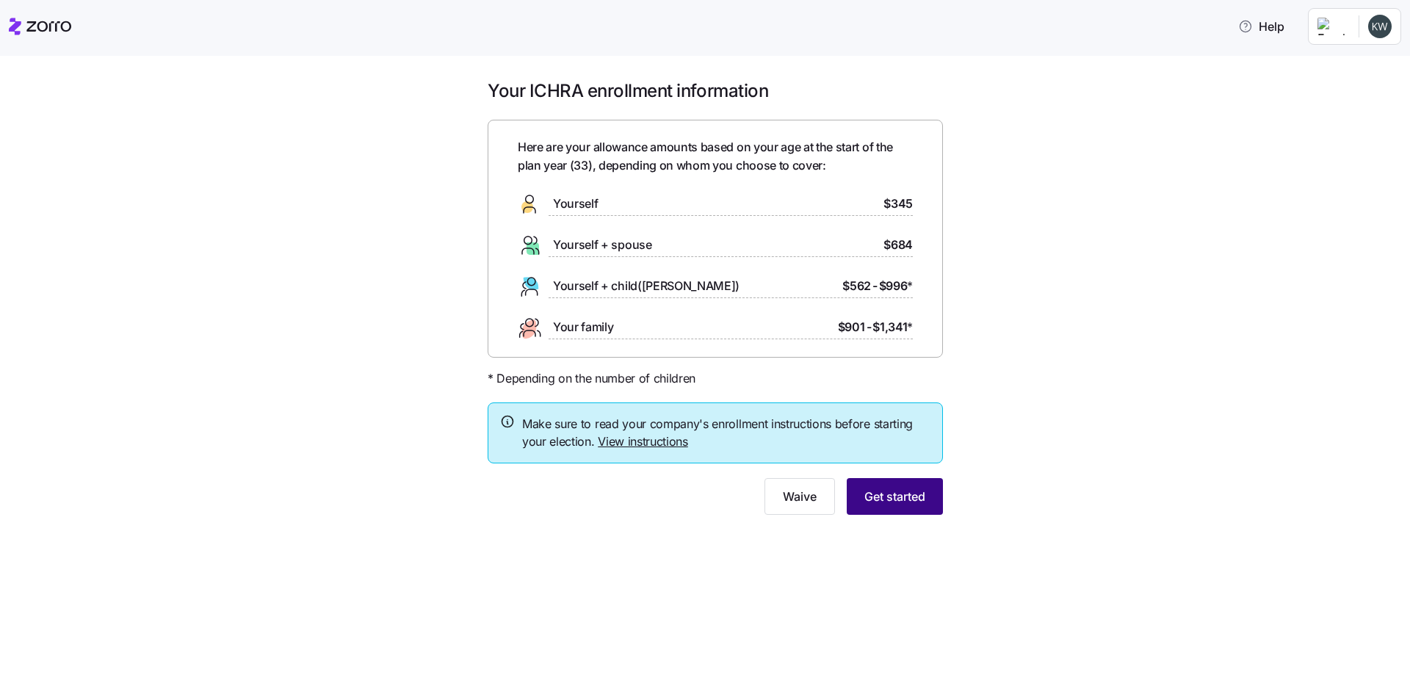
click at [900, 498] on span "Get started" at bounding box center [895, 497] width 61 height 18
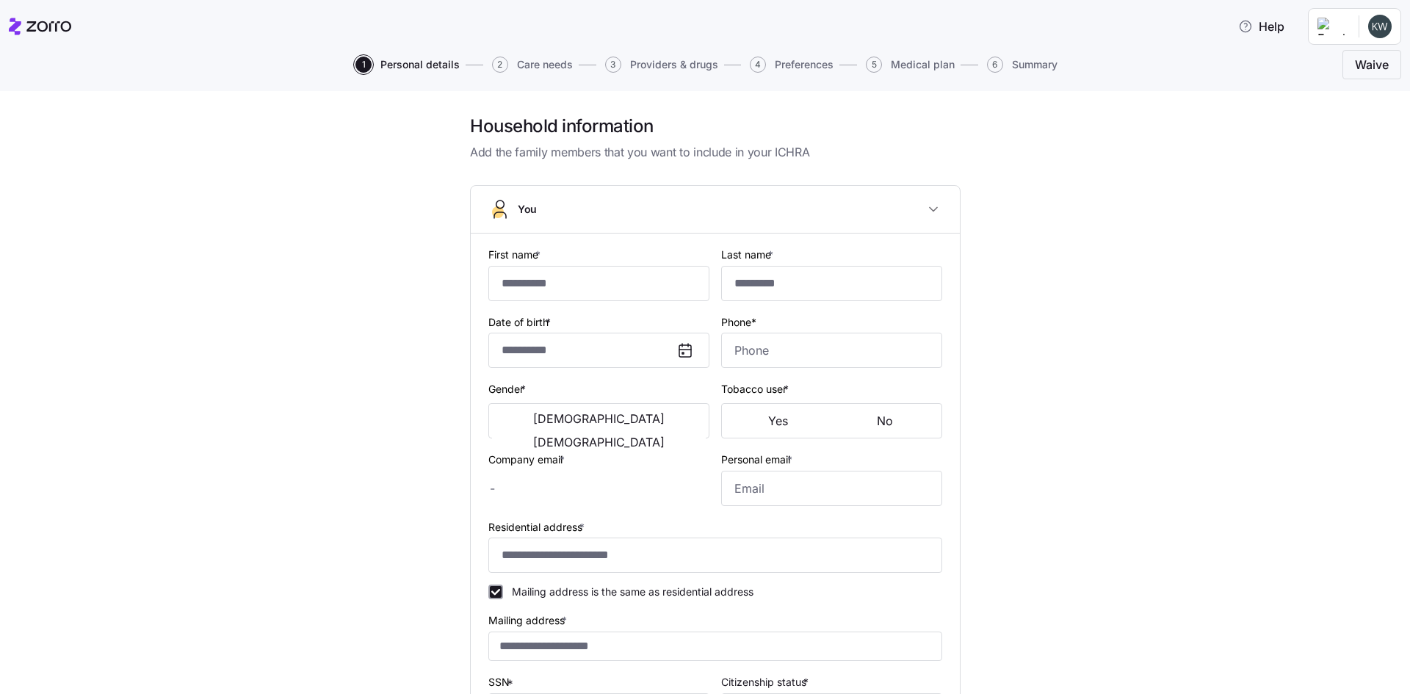
type input "******"
type input "*******"
type input "[EMAIL_ADDRESS][DOMAIN_NAME]"
type input "**********"
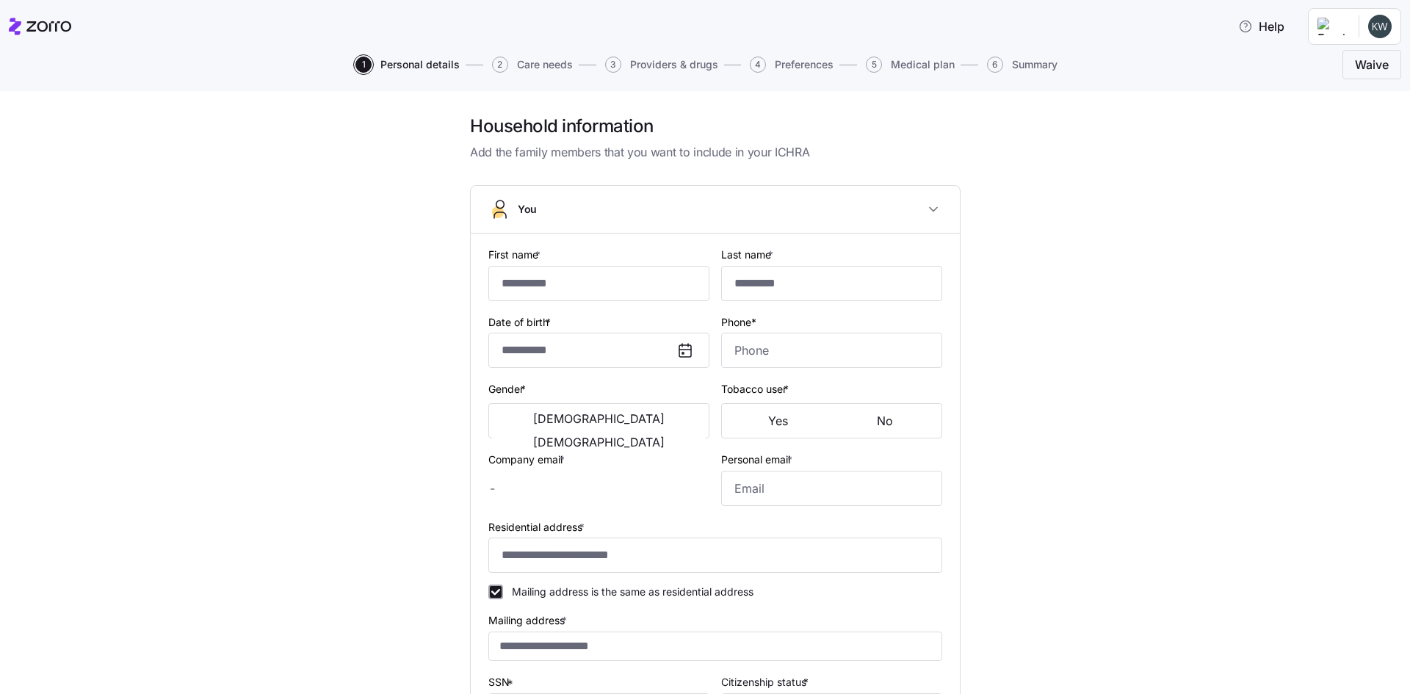
checkbox input "true"
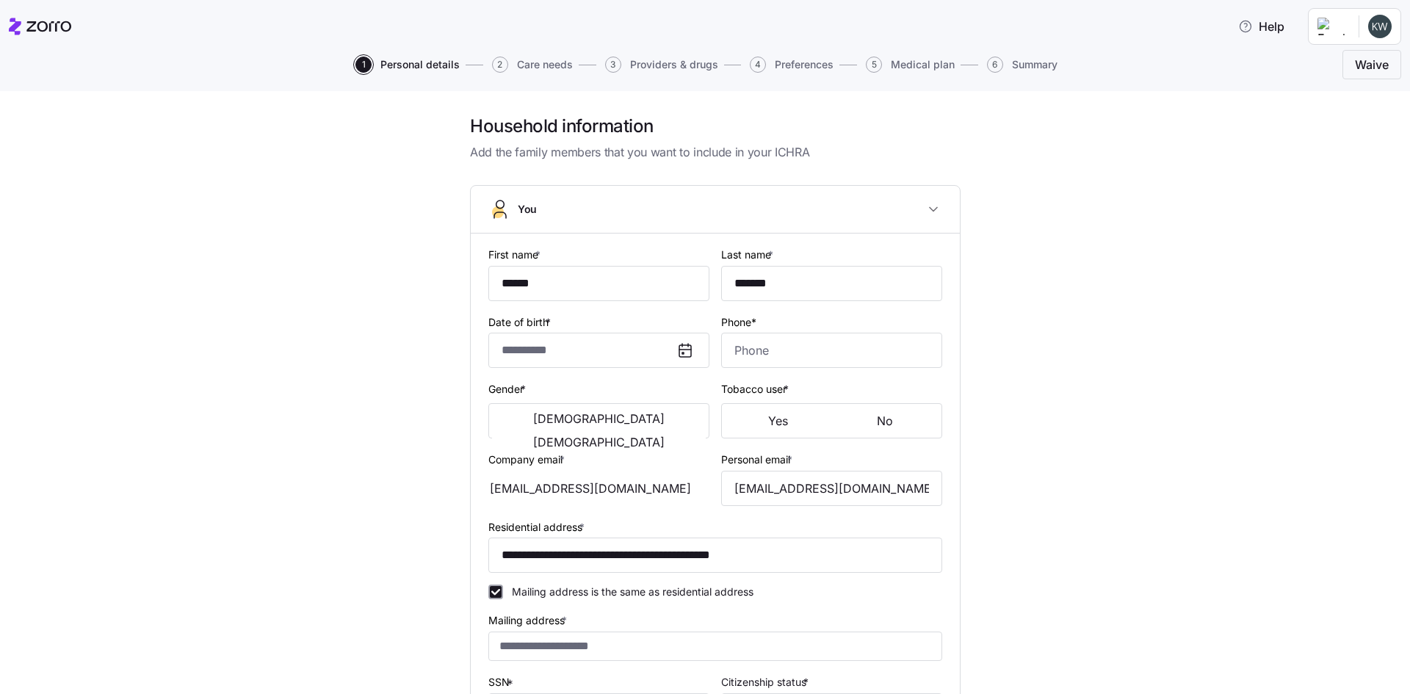
type input "**********"
type input "[PHONE_NUMBER]"
type input "[DEMOGRAPHIC_DATA] citizen"
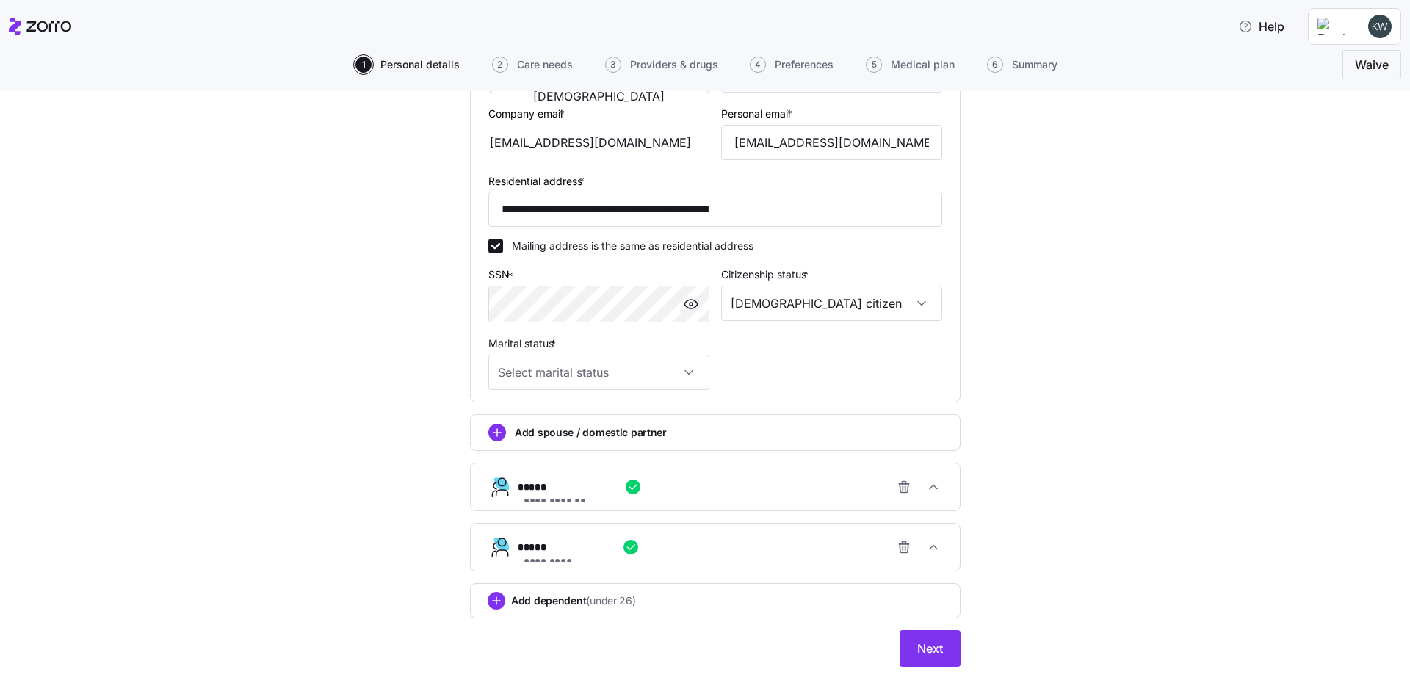
scroll to position [367, 0]
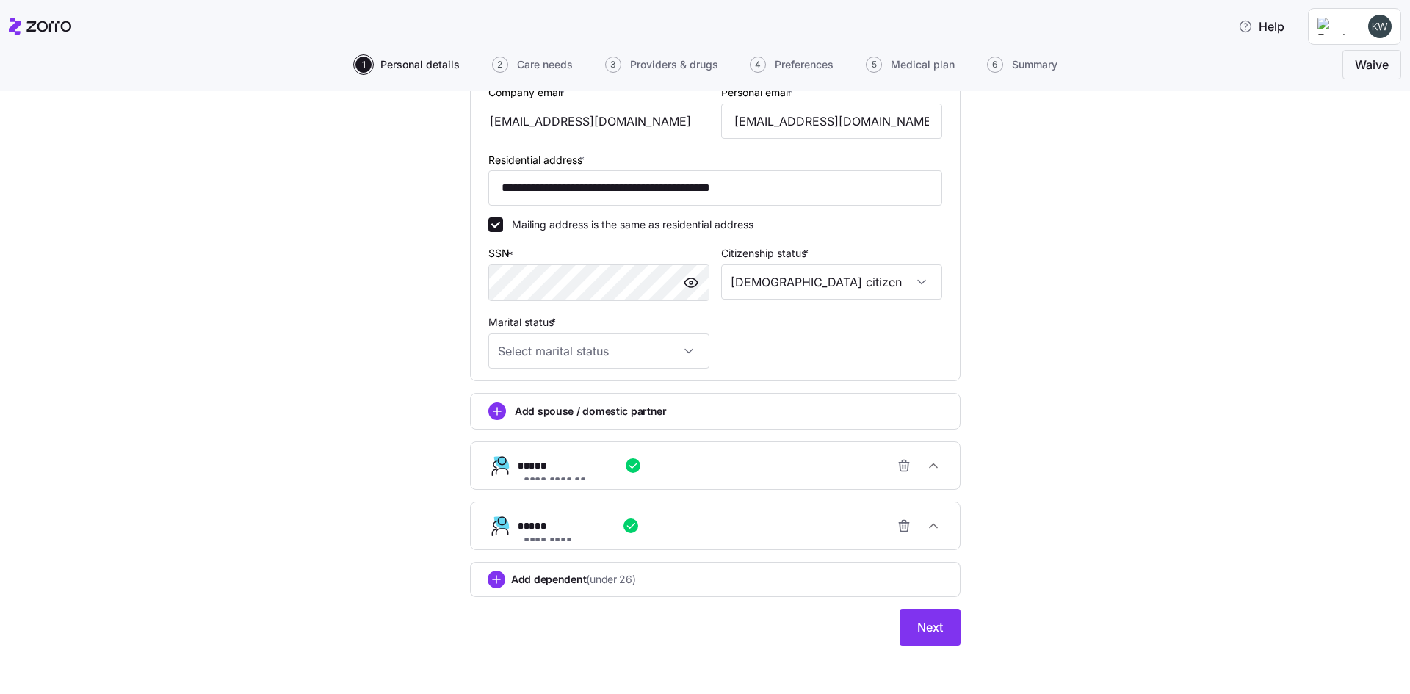
click at [494, 411] on icon "add icon" at bounding box center [497, 411] width 7 height 0
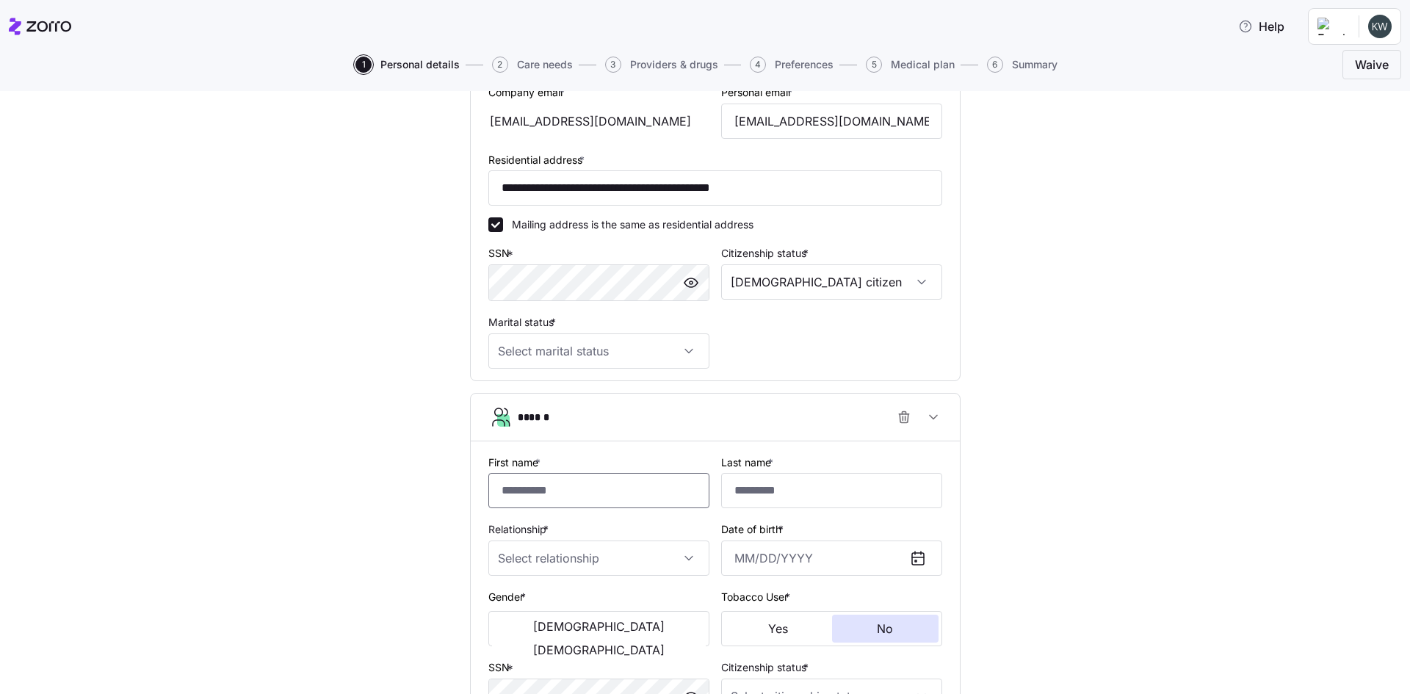
click at [593, 490] on input "First name *" at bounding box center [598, 490] width 221 height 35
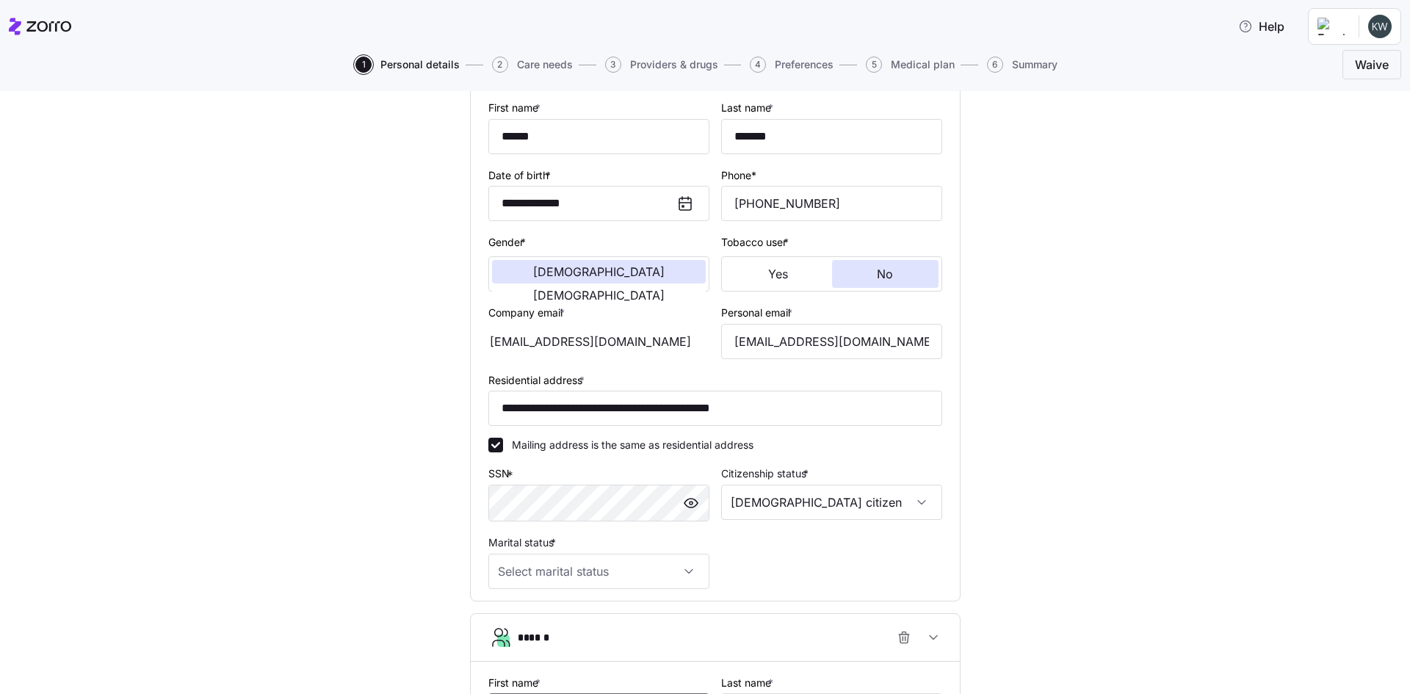
scroll to position [0, 0]
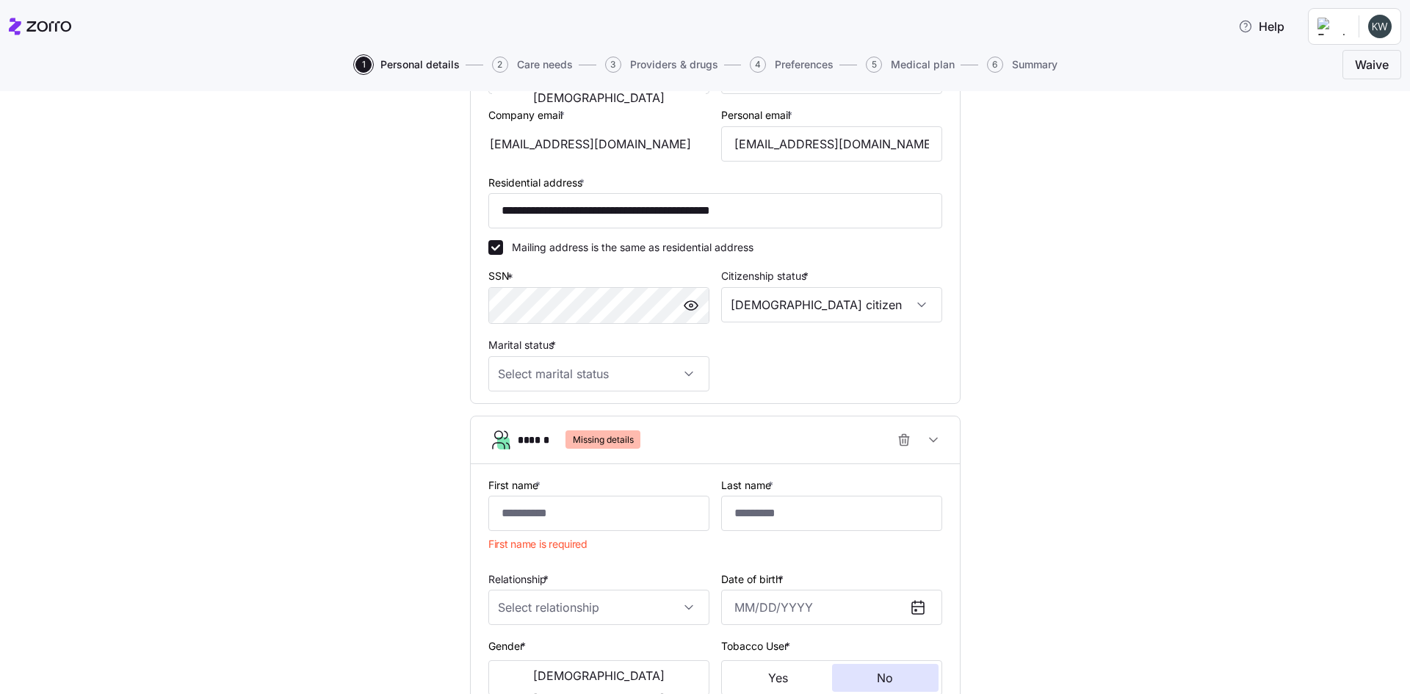
scroll to position [367, 0]
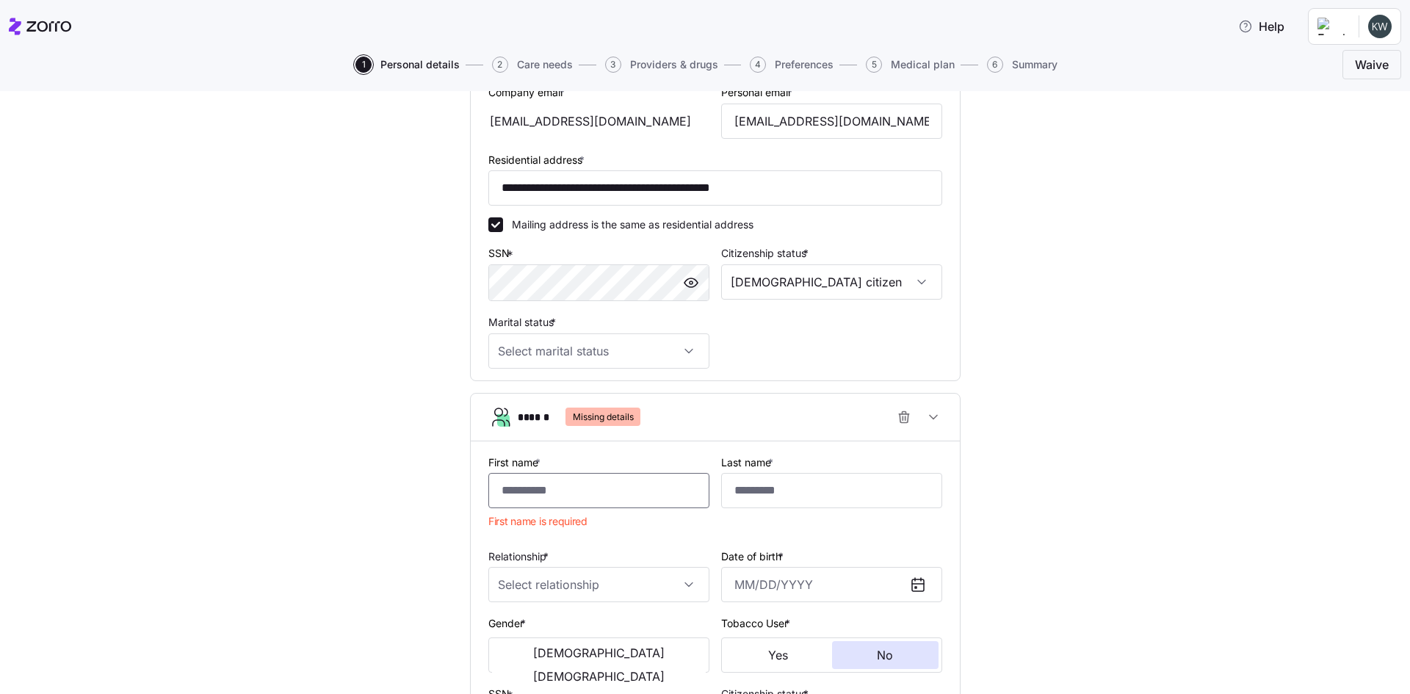
click at [569, 497] on input "First name *" at bounding box center [598, 490] width 221 height 35
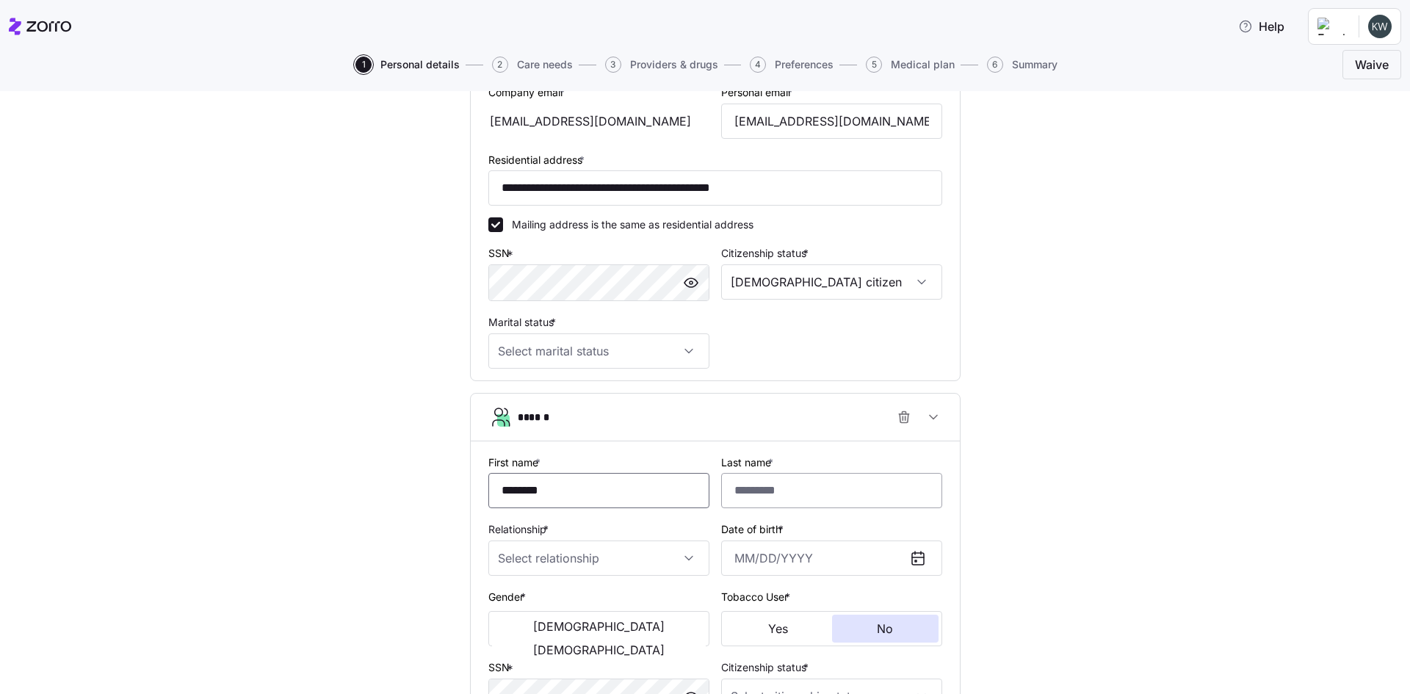
type input "********"
click at [764, 505] on input "Last name *" at bounding box center [831, 490] width 221 height 35
type input "********"
click at [679, 562] on input "Relationship *" at bounding box center [598, 558] width 221 height 35
click at [555, 608] on div "Spouse" at bounding box center [593, 603] width 209 height 31
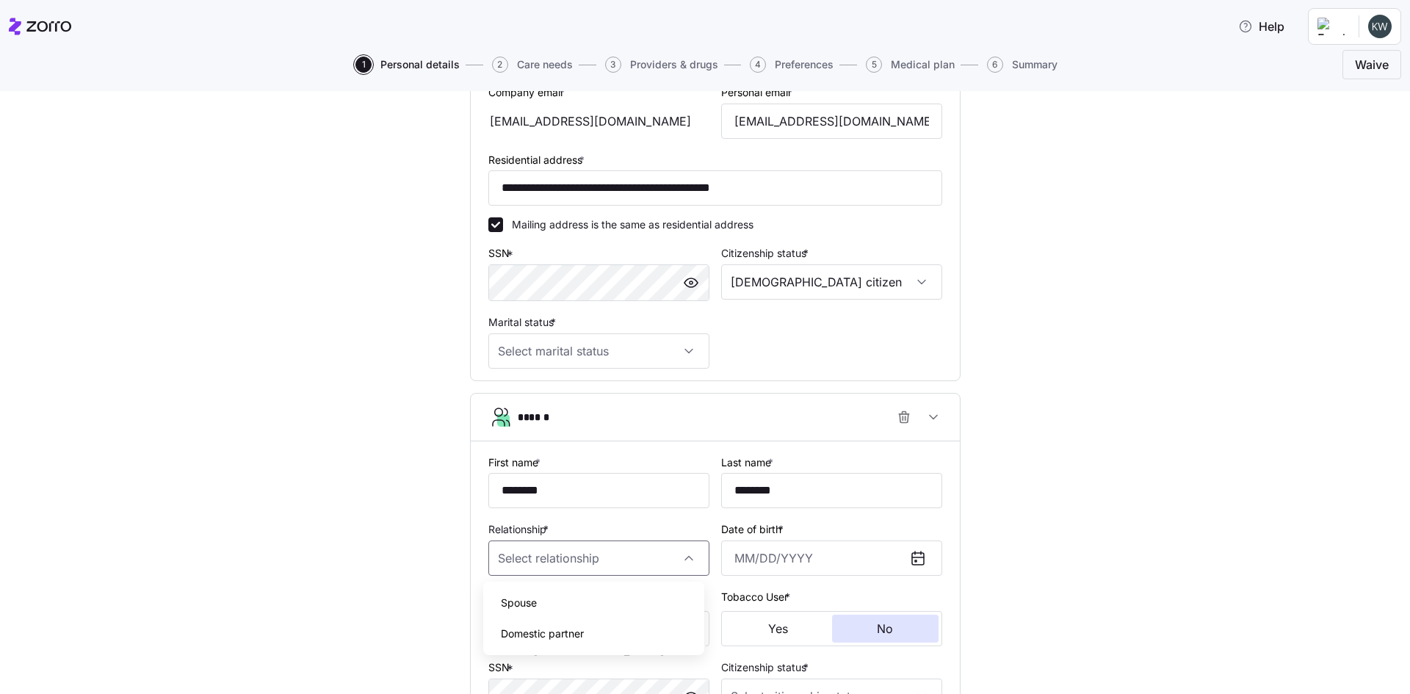
type input "Spouse"
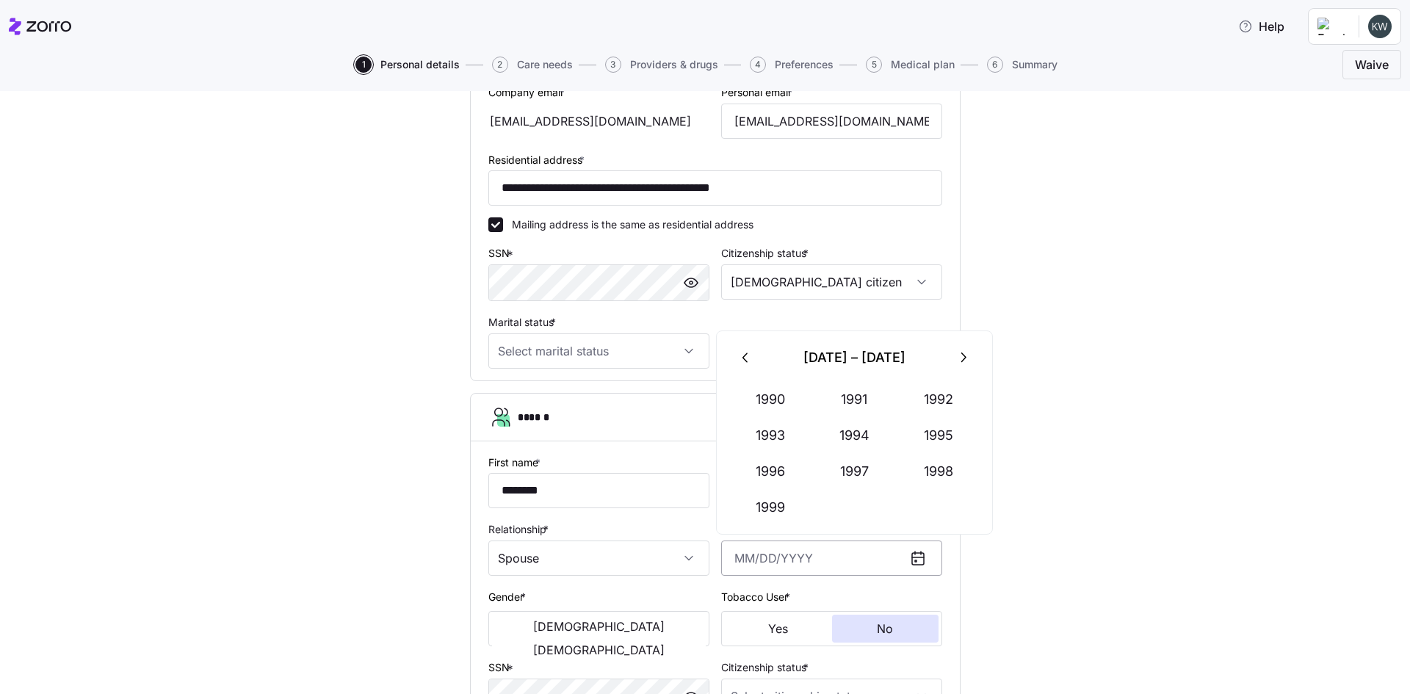
click at [782, 567] on input "Date of birth *" at bounding box center [831, 558] width 221 height 35
click at [780, 400] on button "1990" at bounding box center [771, 399] width 84 height 35
click at [854, 477] on button "Aug" at bounding box center [855, 471] width 84 height 35
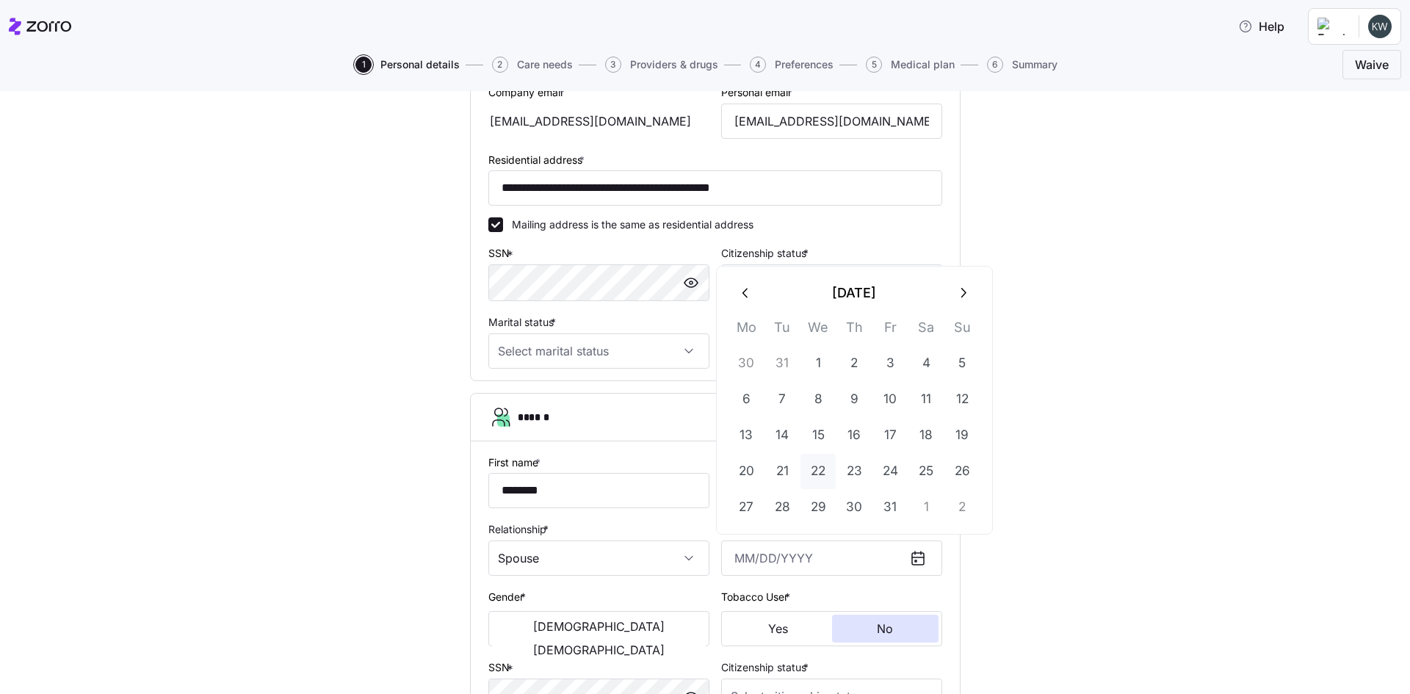
click at [813, 474] on button "22" at bounding box center [818, 471] width 35 height 35
type input "[DATE]"
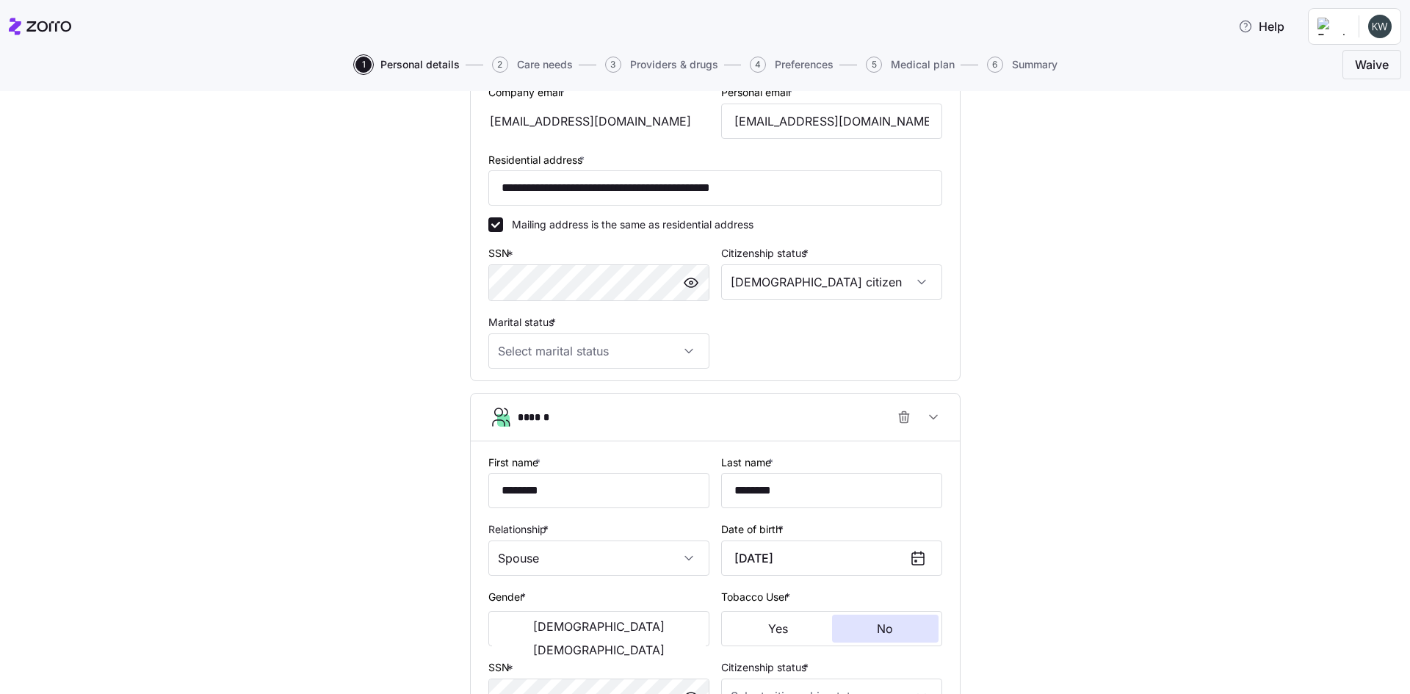
scroll to position [514, 0]
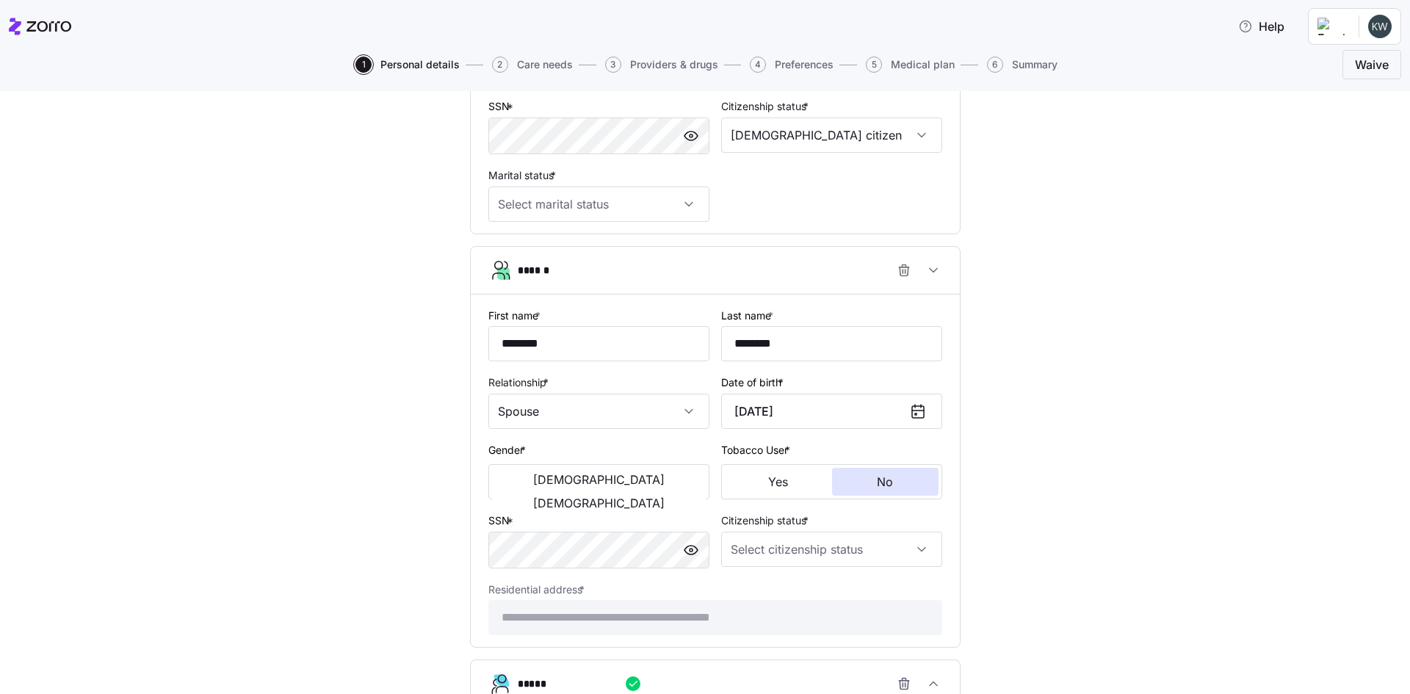
click at [652, 496] on div "[DEMOGRAPHIC_DATA] [DEMOGRAPHIC_DATA]" at bounding box center [598, 481] width 221 height 35
click at [856, 483] on button "No" at bounding box center [885, 482] width 107 height 28
click at [897, 549] on input "Citizenship status *" at bounding box center [831, 549] width 221 height 35
click at [775, 647] on div "Other" at bounding box center [826, 655] width 209 height 31
type input "Other"
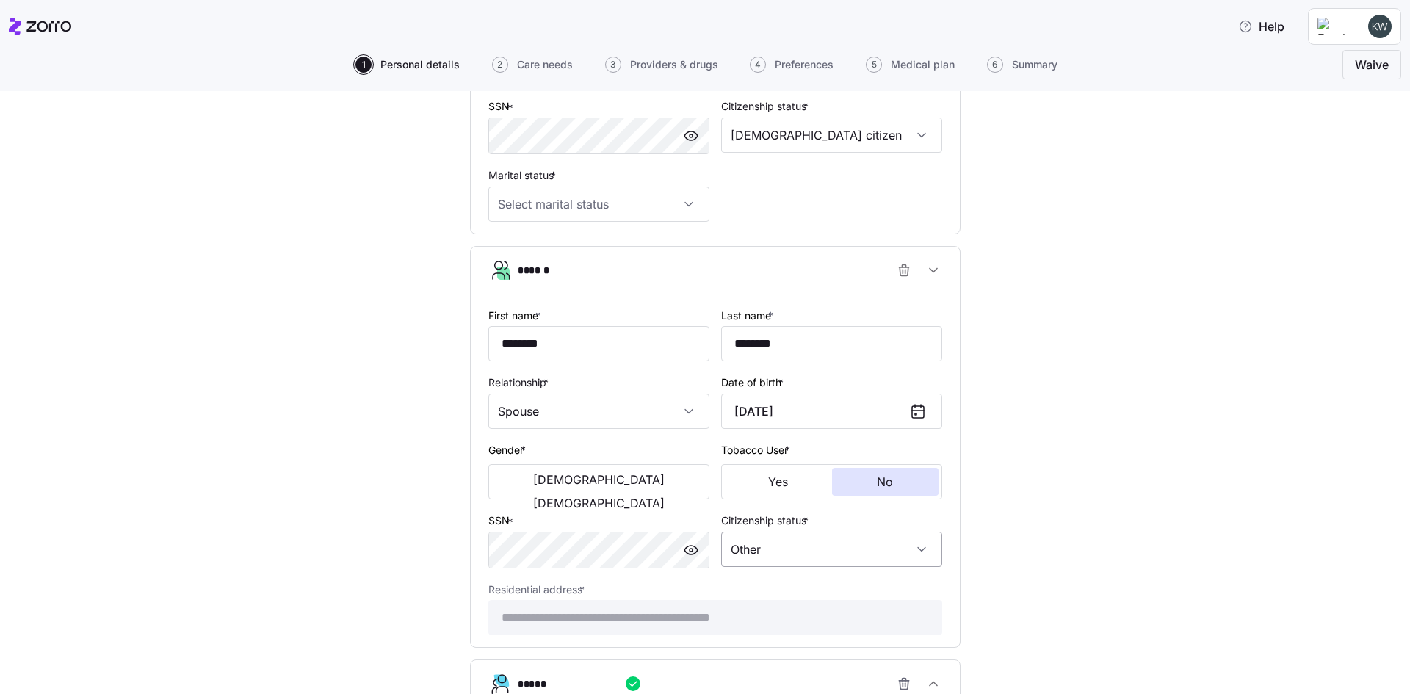
click at [830, 551] on input "Other" at bounding box center [831, 549] width 221 height 35
